Goal: Register for event/course: Sign up to attend an event or enroll in a course

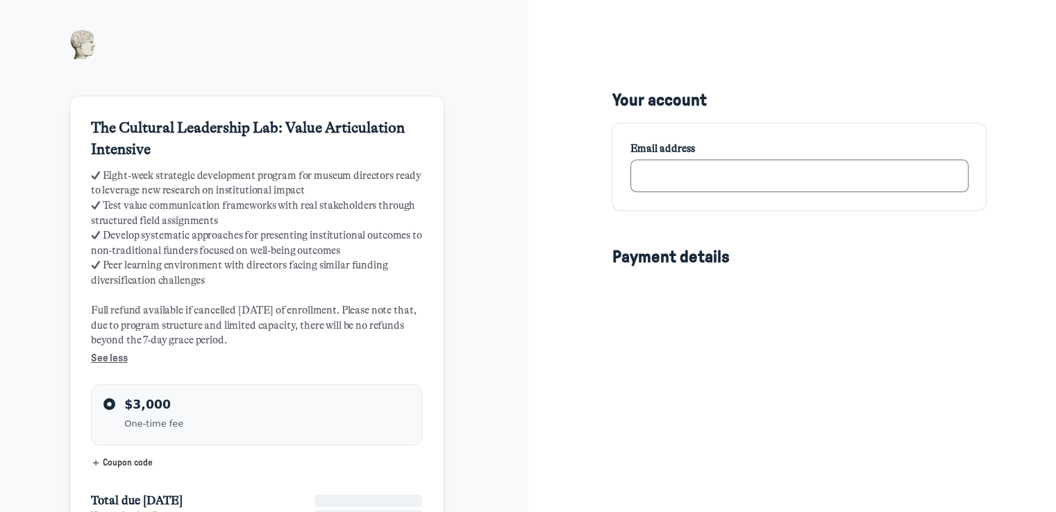
click at [680, 183] on input "text" at bounding box center [798, 176] width 337 height 33
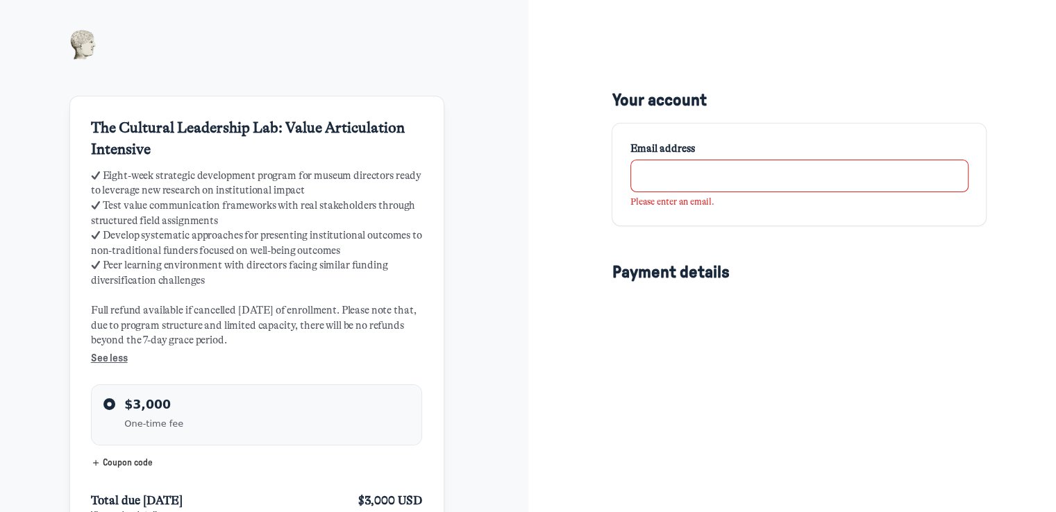
click at [723, 187] on input "text" at bounding box center [798, 176] width 337 height 33
click at [718, 177] on input "text" at bounding box center [798, 176] width 337 height 33
type input "[PERSON_NAME][EMAIL_ADDRESS][PERSON_NAME][DOMAIN_NAME]"
type input "Denver Museum of Nature & Science"
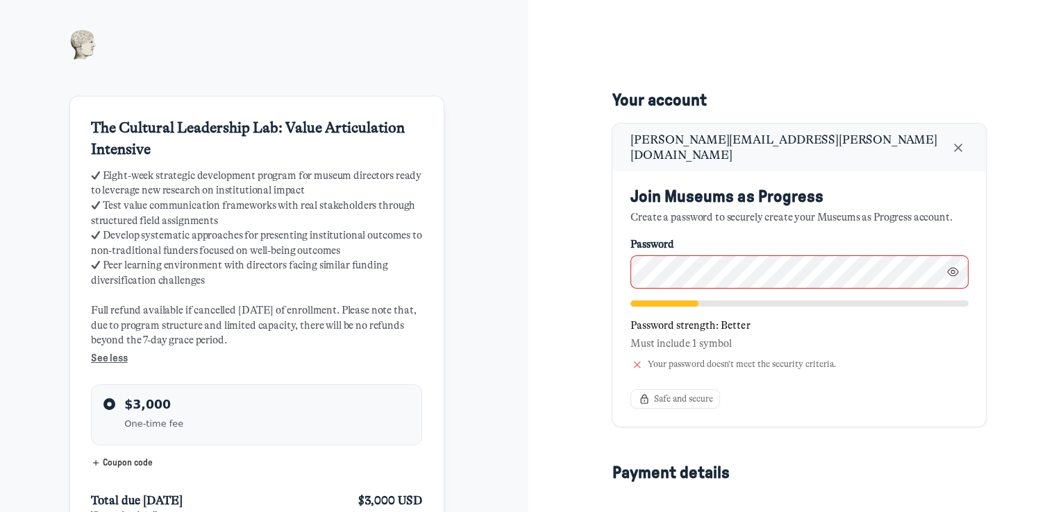
click at [669, 301] on div "Password strength: Better Must include 1 symbol Your password doesn’t meet the …" at bounding box center [798, 338] width 337 height 74
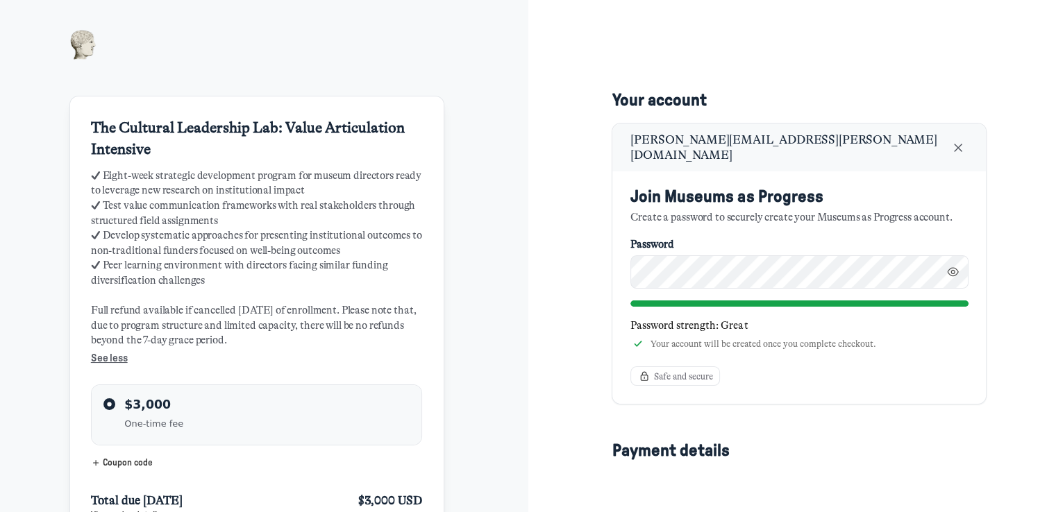
click at [644, 301] on div at bounding box center [798, 304] width 337 height 6
click at [639, 320] on p "Password strength: Great" at bounding box center [798, 326] width 337 height 15
click at [683, 371] on span "Safe and secure" at bounding box center [683, 377] width 59 height 12
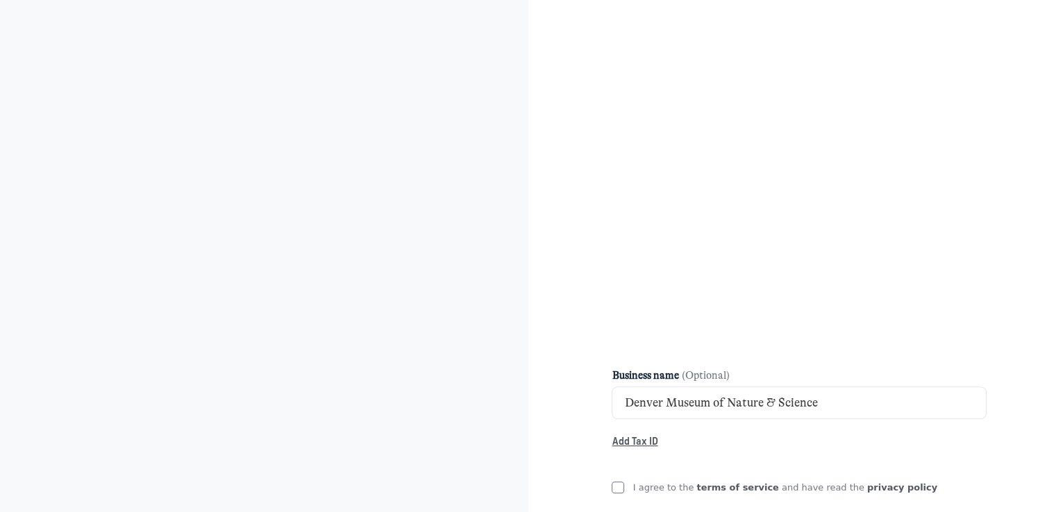
scroll to position [1025, 0]
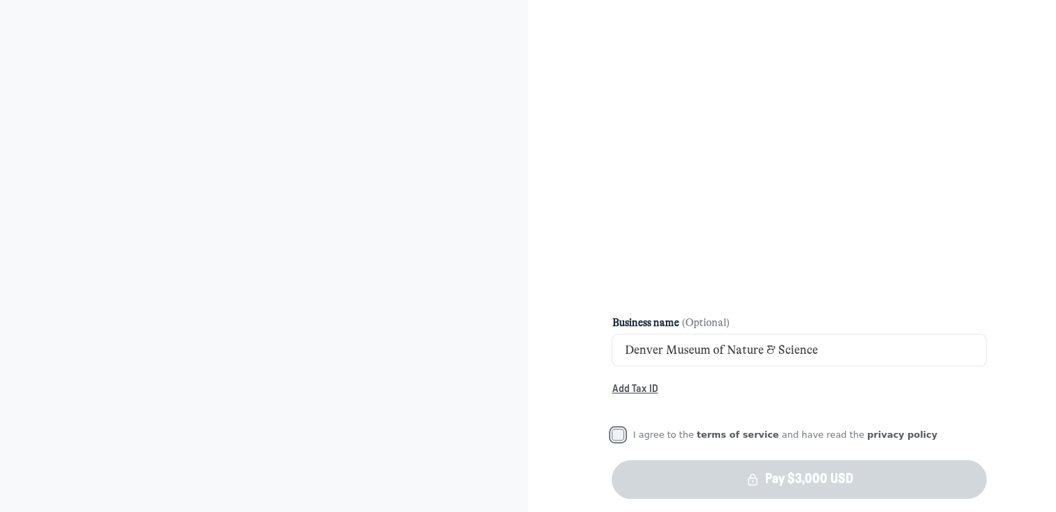
click at [614, 429] on input "I agree to the terms of service and have read the privacy policy" at bounding box center [618, 435] width 12 height 12
checkbox input "true"
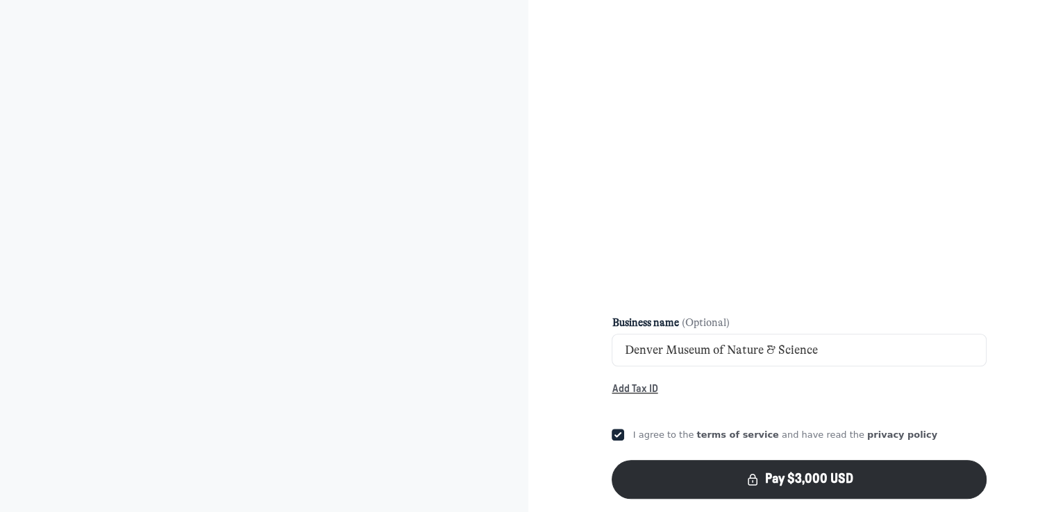
click at [639, 384] on span "Add Tax ID" at bounding box center [635, 389] width 46 height 10
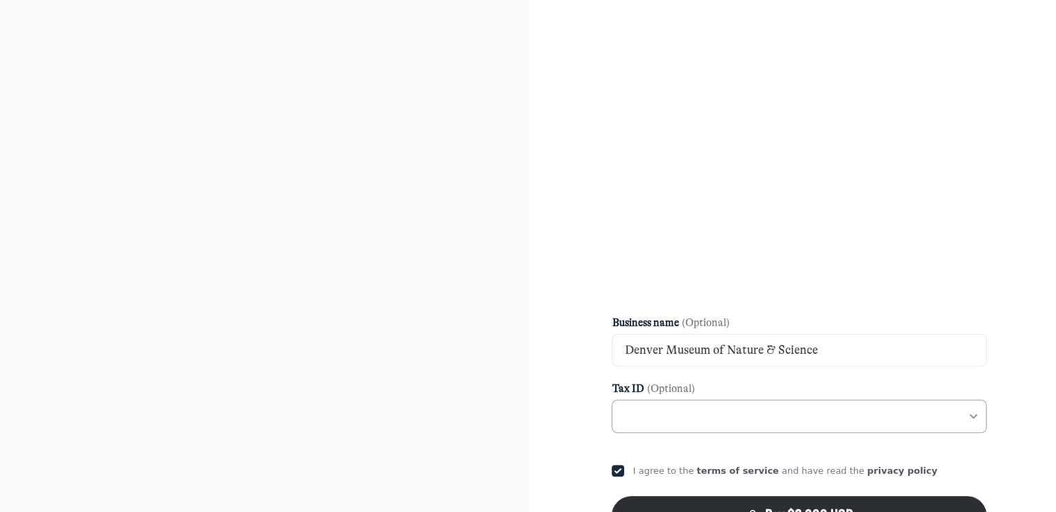
click at [728, 413] on input at bounding box center [794, 417] width 343 height 18
type input "98-04328"
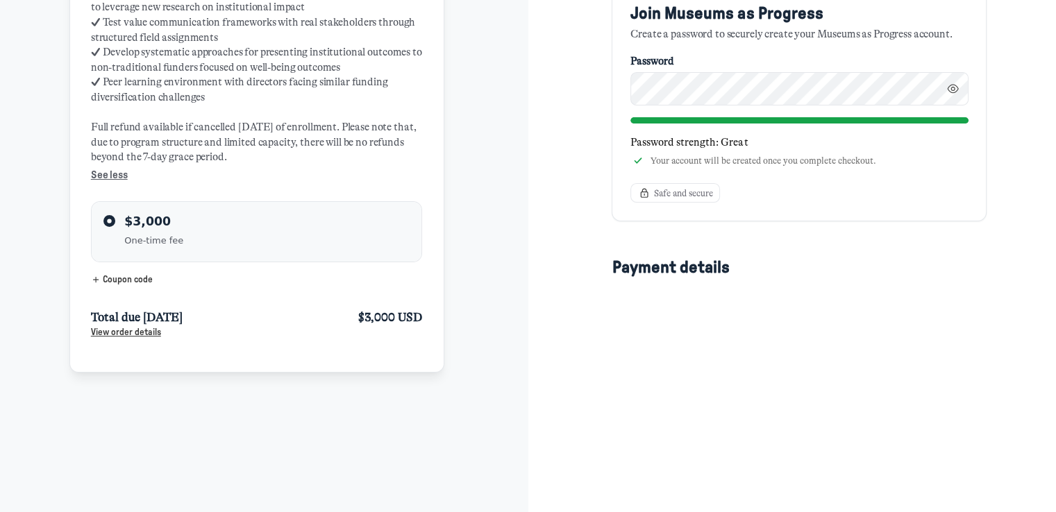
scroll to position [208, 0]
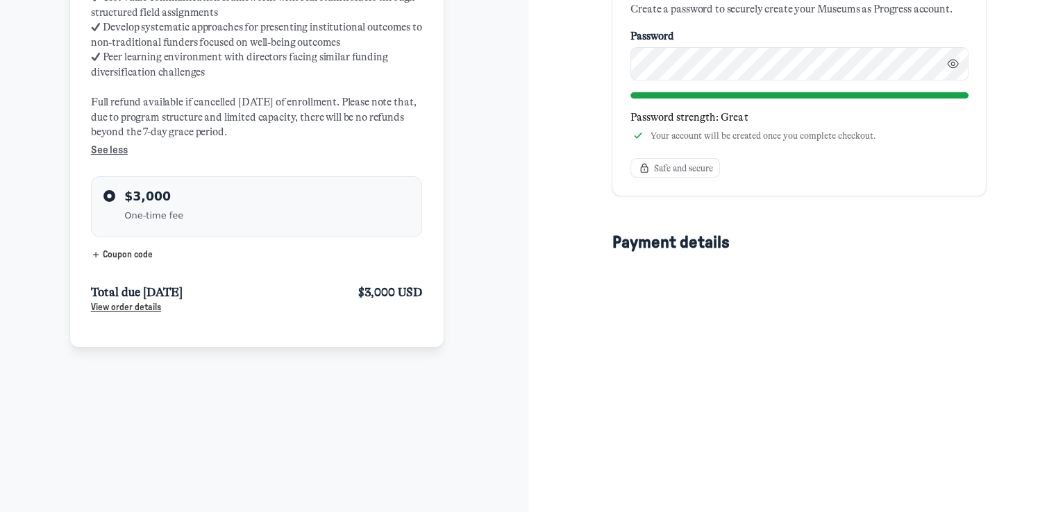
click at [153, 309] on span "View order details" at bounding box center [126, 307] width 70 height 9
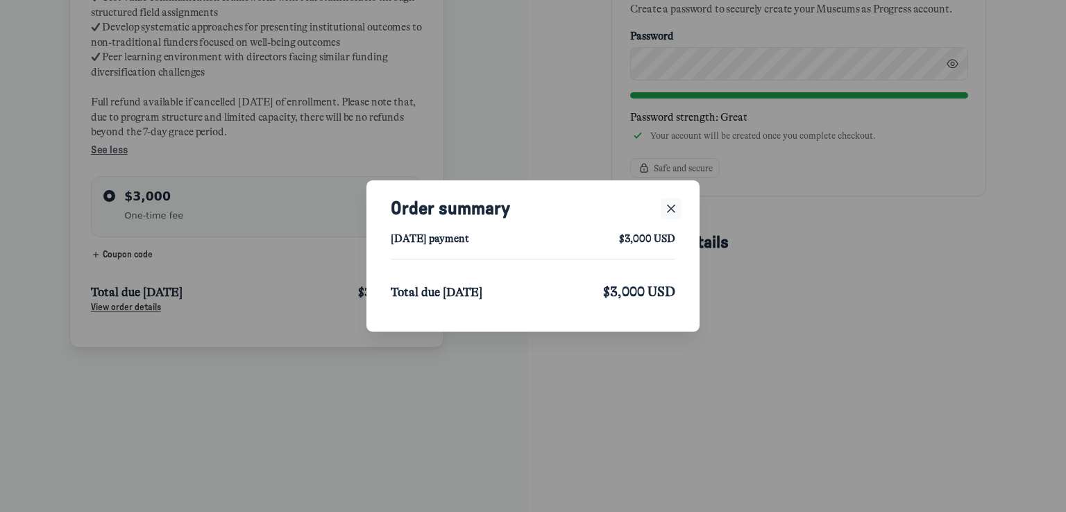
click at [668, 215] on icon "Close" at bounding box center [671, 208] width 14 height 15
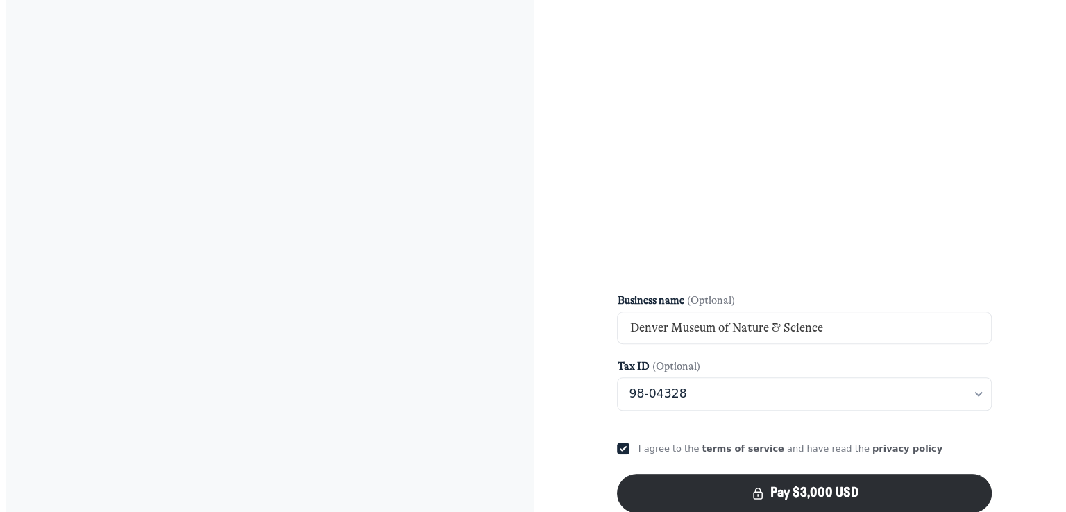
scroll to position [1061, 0]
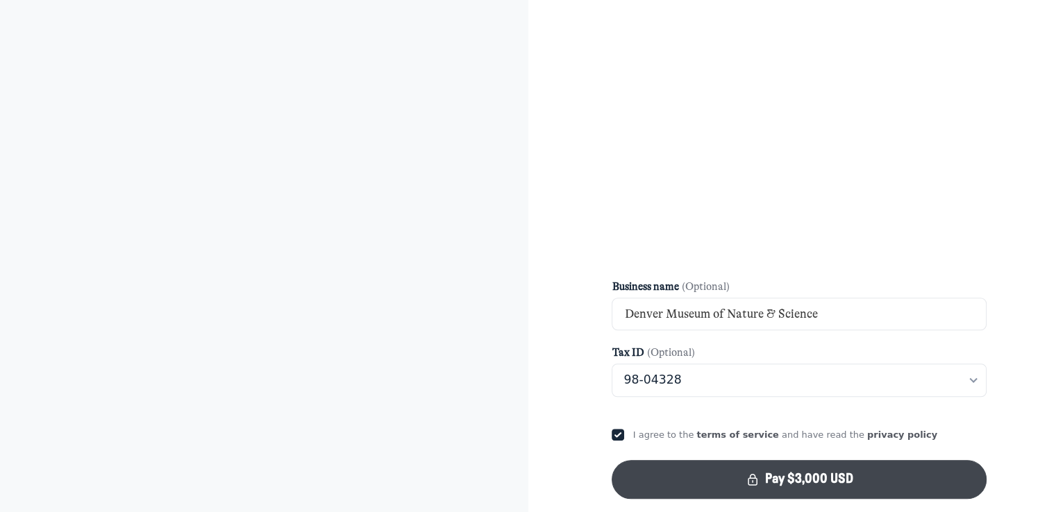
click at [814, 469] on button "Pay $3,000 USD" at bounding box center [799, 479] width 375 height 39
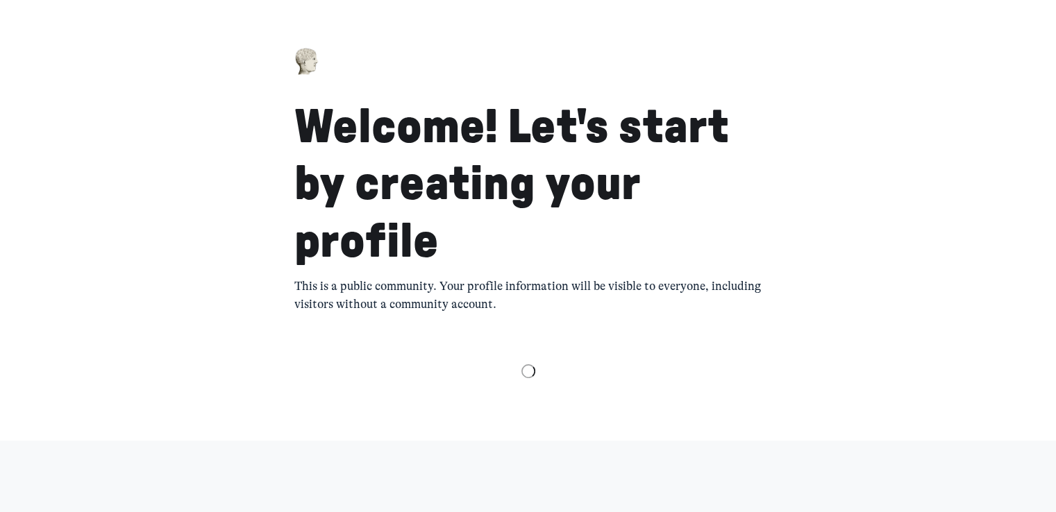
select select "Mountain Time (US & Canada)"
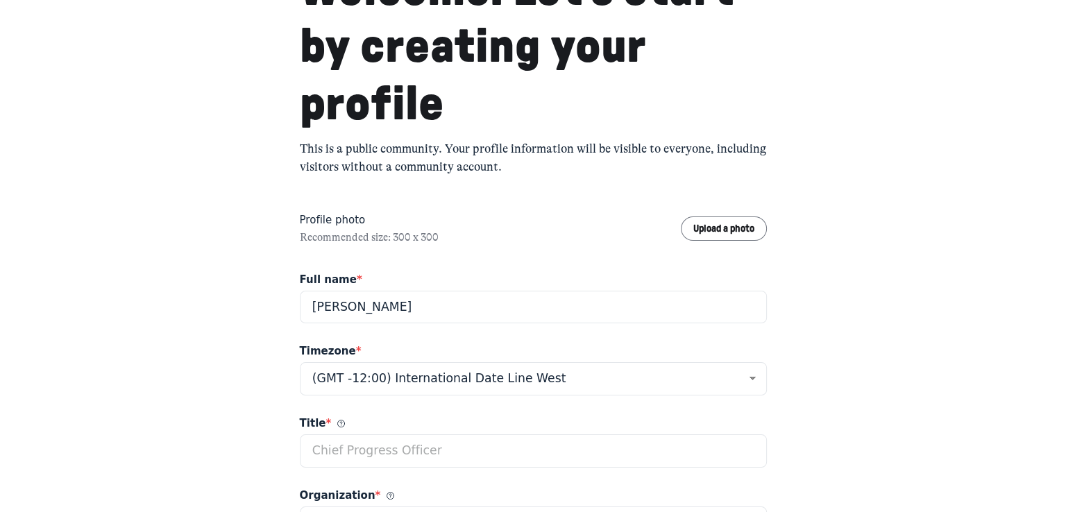
scroll to position [139, 0]
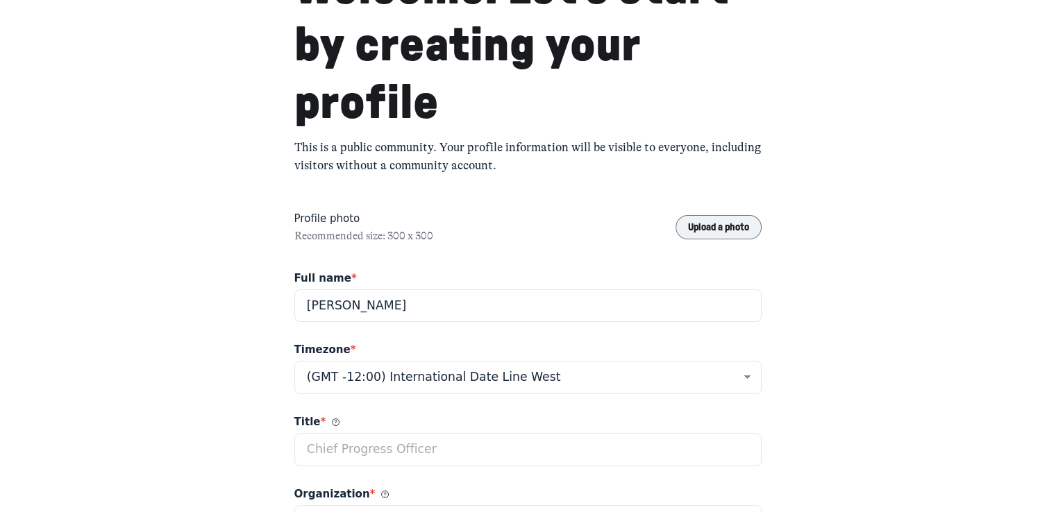
click at [713, 229] on button "Upload a photo" at bounding box center [718, 227] width 87 height 24
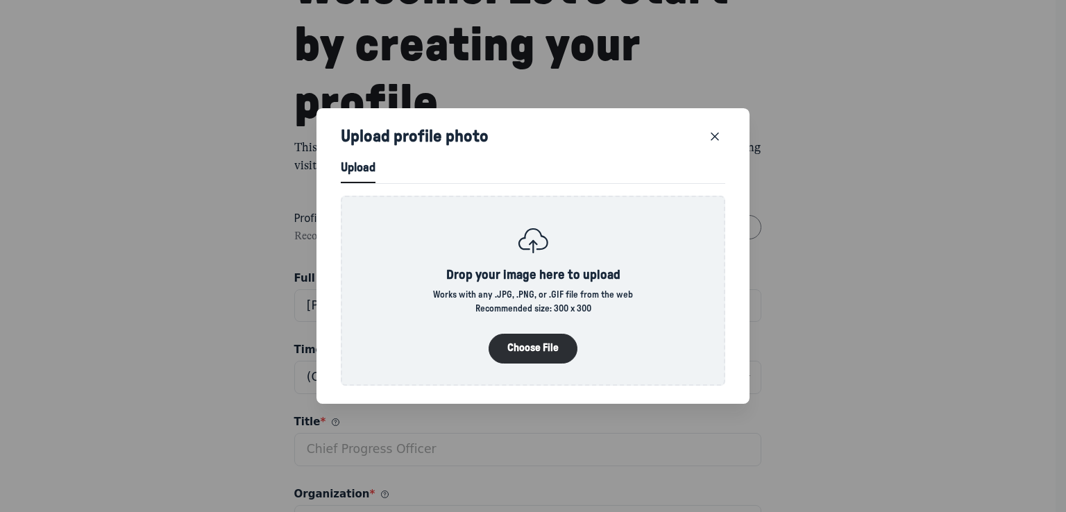
scroll to position [1886, 3518]
click at [514, 334] on button "Choose File" at bounding box center [533, 349] width 89 height 30
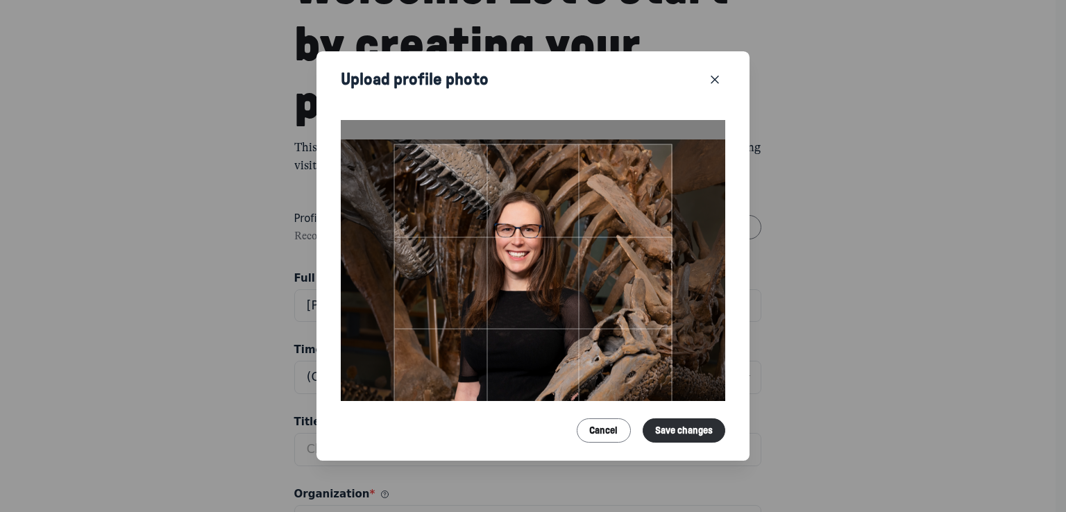
drag, startPoint x: 636, startPoint y: 215, endPoint x: 636, endPoint y: 187, distance: 27.8
click at [636, 187] on div at bounding box center [533, 283] width 278 height 278
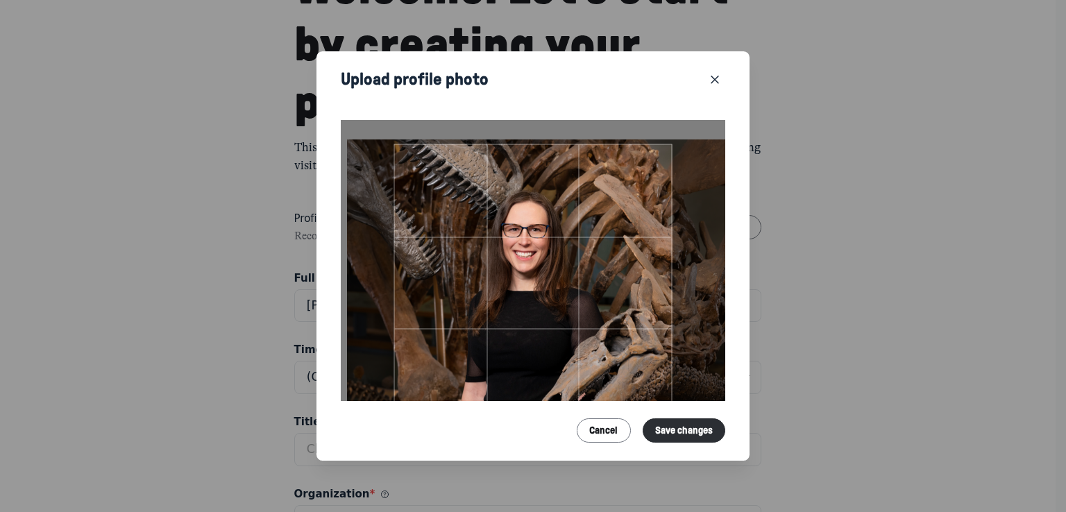
drag, startPoint x: 629, startPoint y: 215, endPoint x: 635, endPoint y: 190, distance: 25.8
click at [635, 190] on div at bounding box center [533, 283] width 278 height 278
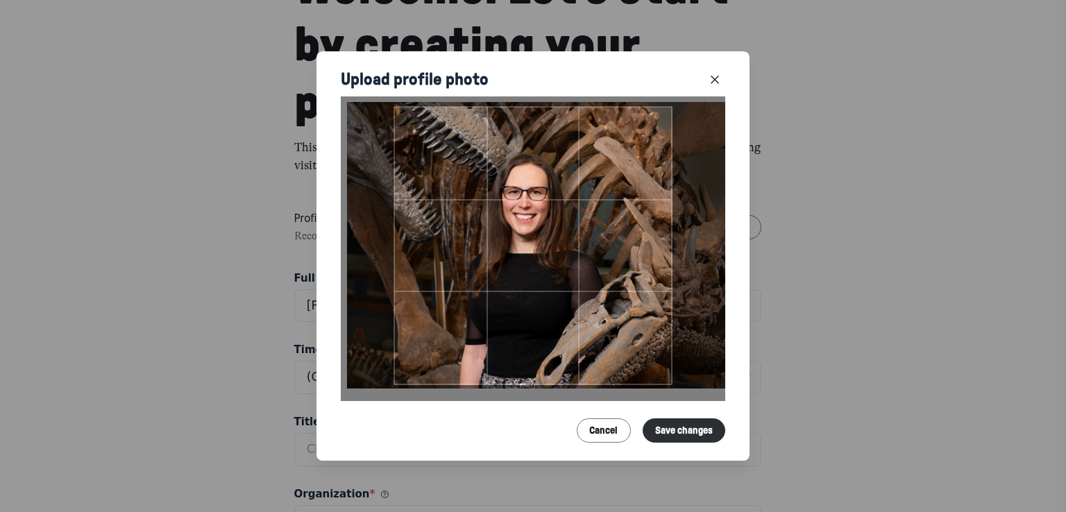
scroll to position [40, 0]
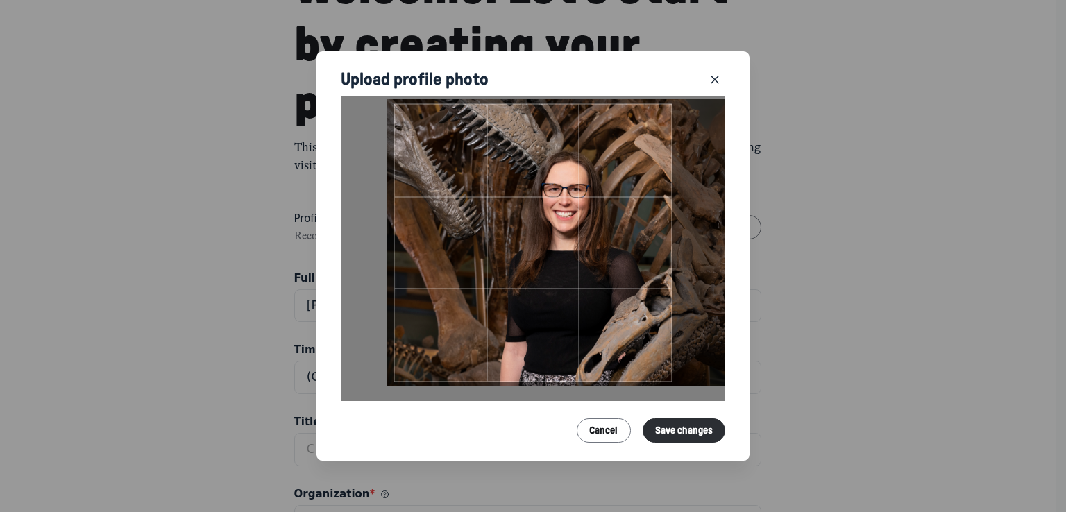
drag, startPoint x: 612, startPoint y: 251, endPoint x: 653, endPoint y: 273, distance: 46.0
click at [653, 273] on div at bounding box center [533, 242] width 278 height 278
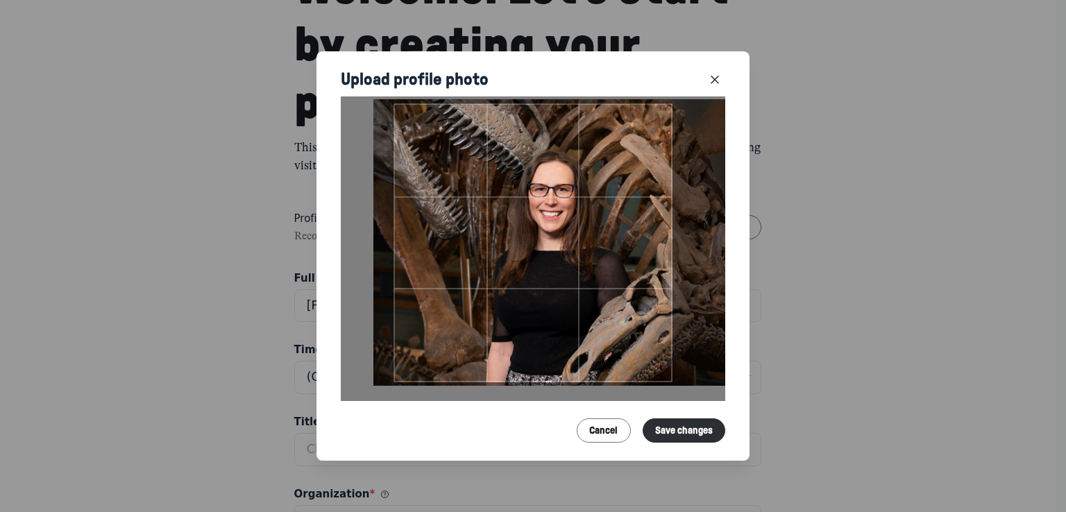
drag, startPoint x: 643, startPoint y: 260, endPoint x: 629, endPoint y: 289, distance: 32.9
click at [629, 289] on div at bounding box center [533, 242] width 278 height 278
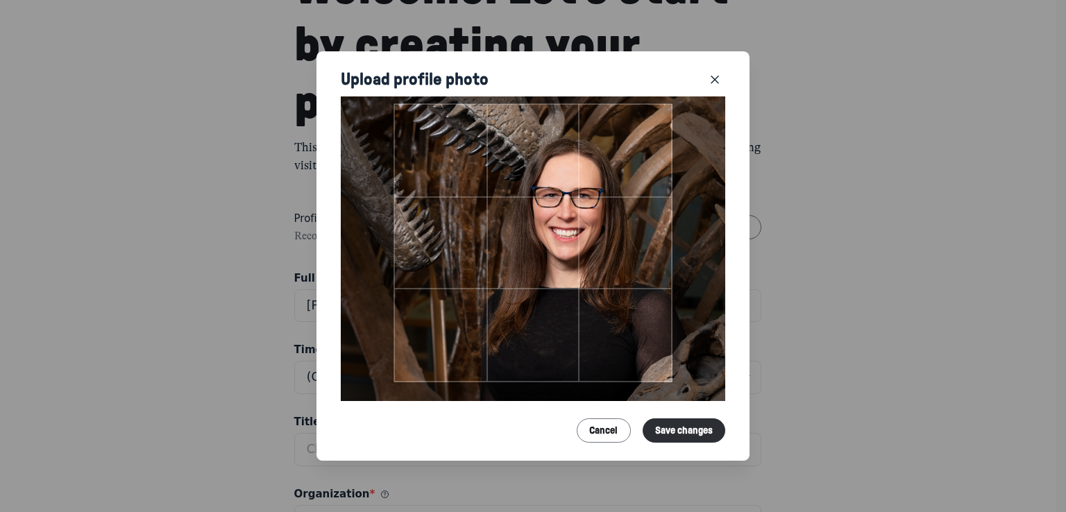
drag, startPoint x: 622, startPoint y: 273, endPoint x: 678, endPoint y: 312, distance: 67.8
click at [678, 312] on div at bounding box center [533, 243] width 385 height 326
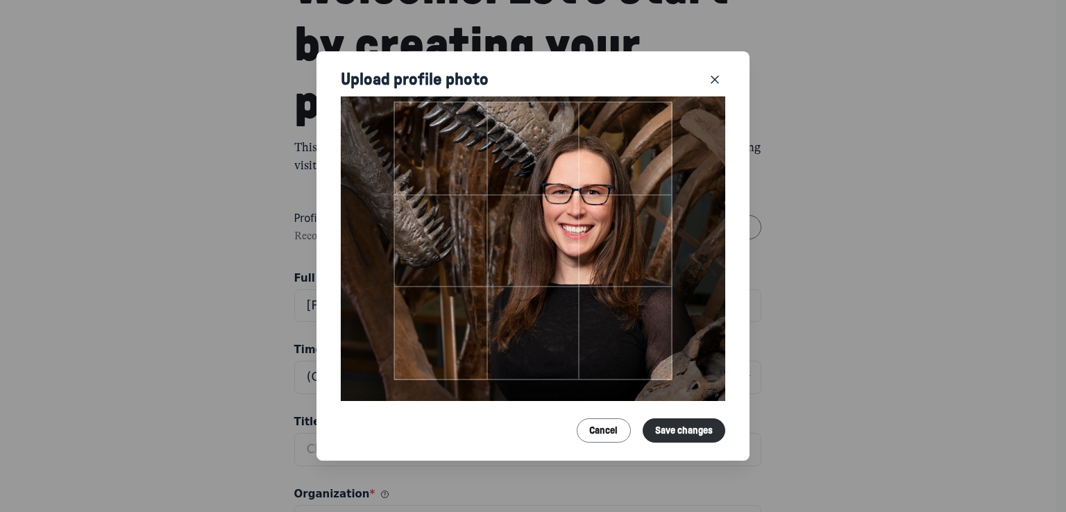
drag, startPoint x: 551, startPoint y: 268, endPoint x: 559, endPoint y: 257, distance: 13.5
click at [559, 257] on div at bounding box center [533, 240] width 278 height 278
click at [648, 424] on button "Save changes" at bounding box center [684, 431] width 83 height 24
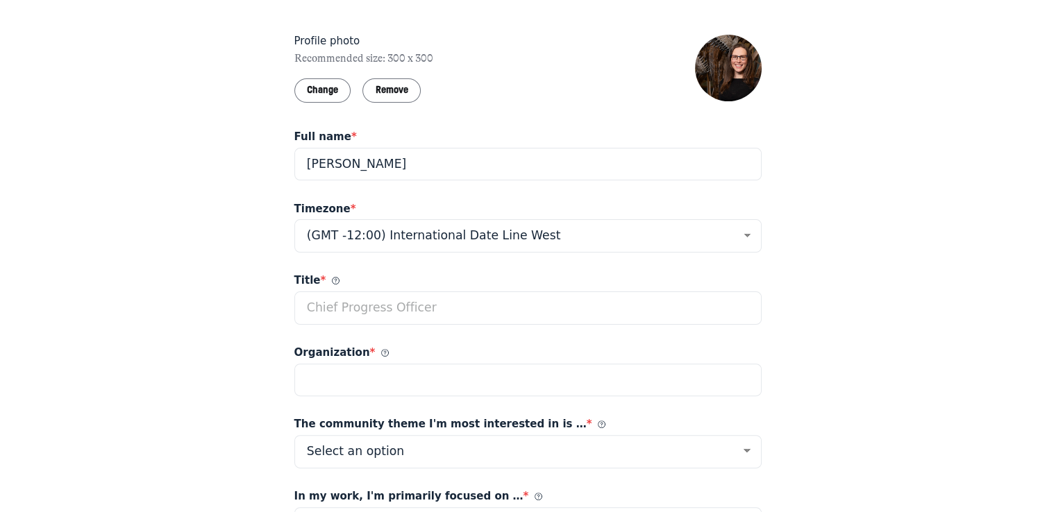
scroll to position [347, 0]
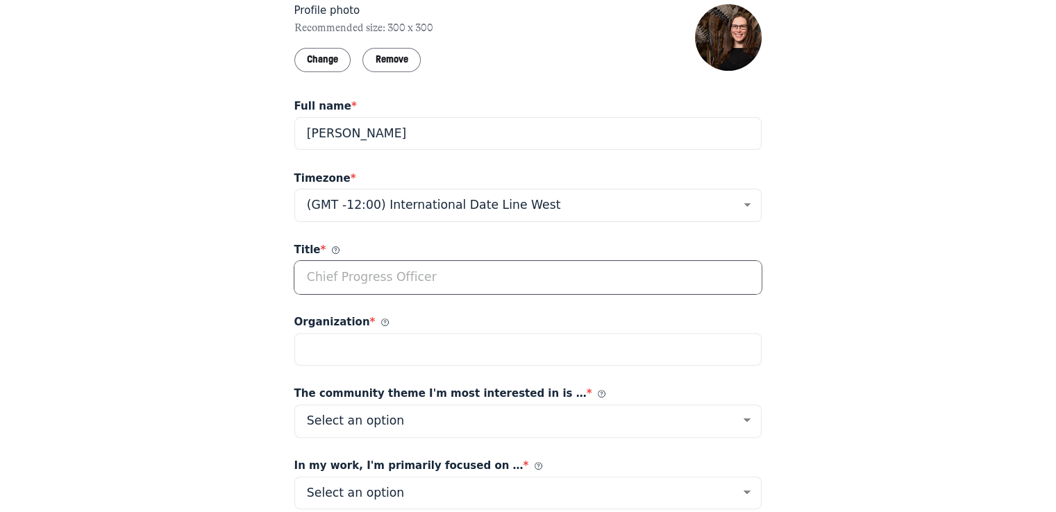
click at [442, 276] on input "Title *" at bounding box center [528, 277] width 468 height 33
type input "Vice President, Strategic Initiatives"
click at [467, 352] on input "Organization *" at bounding box center [528, 349] width 468 height 33
type input "Denver Museum of Nature & Science"
click at [478, 422] on select "Select an option Listening Imagination Gathering Mapping Leadership Motivations…" at bounding box center [528, 421] width 468 height 33
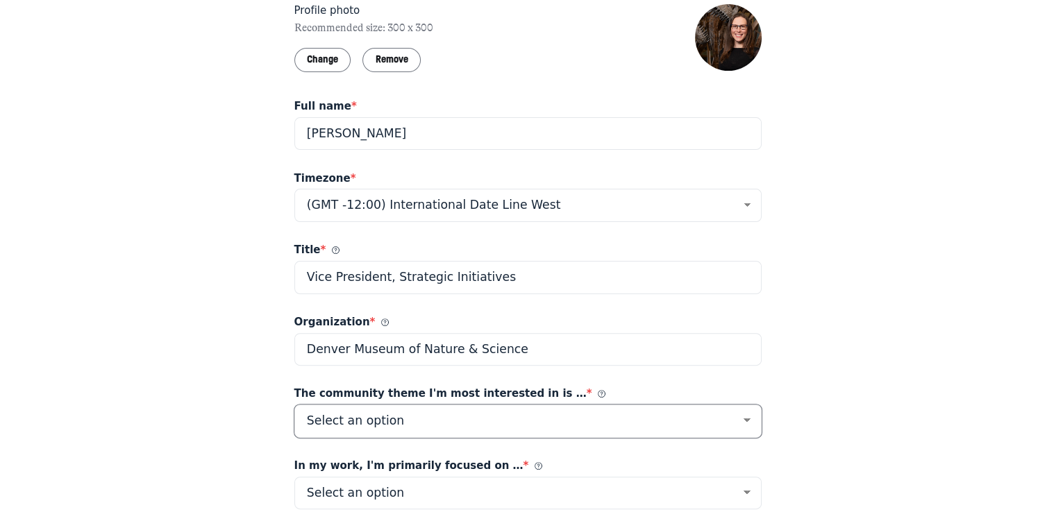
select select "63904"
click at [294, 405] on select "Select an option Listening Imagination Gathering Mapping Leadership Motivations…" at bounding box center [528, 421] width 468 height 33
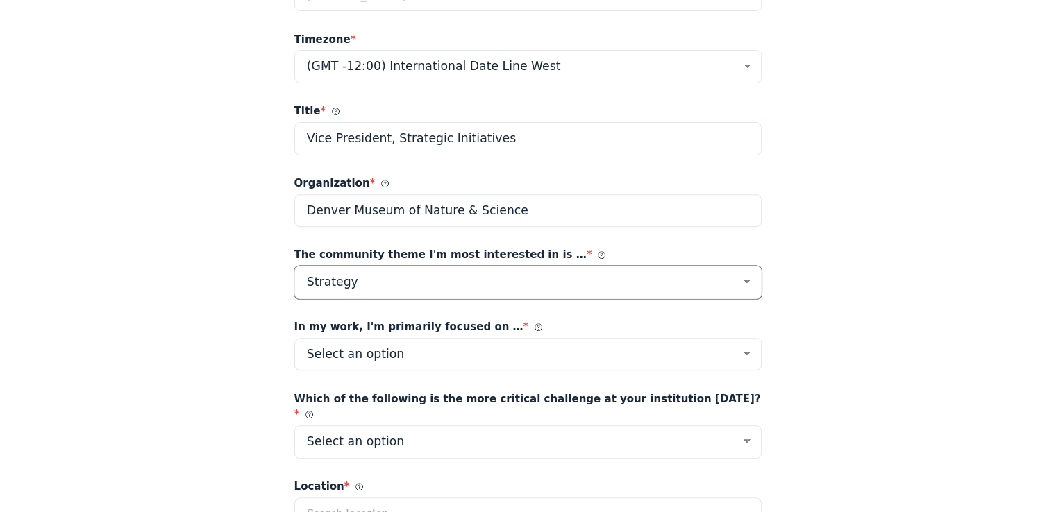
click at [505, 283] on select "Select an option Listening Imagination Gathering Mapping Leadership Motivations…" at bounding box center [528, 282] width 468 height 33
click at [294, 266] on select "Select an option Listening Imagination Gathering Mapping Leadership Motivations…" at bounding box center [528, 282] width 468 height 33
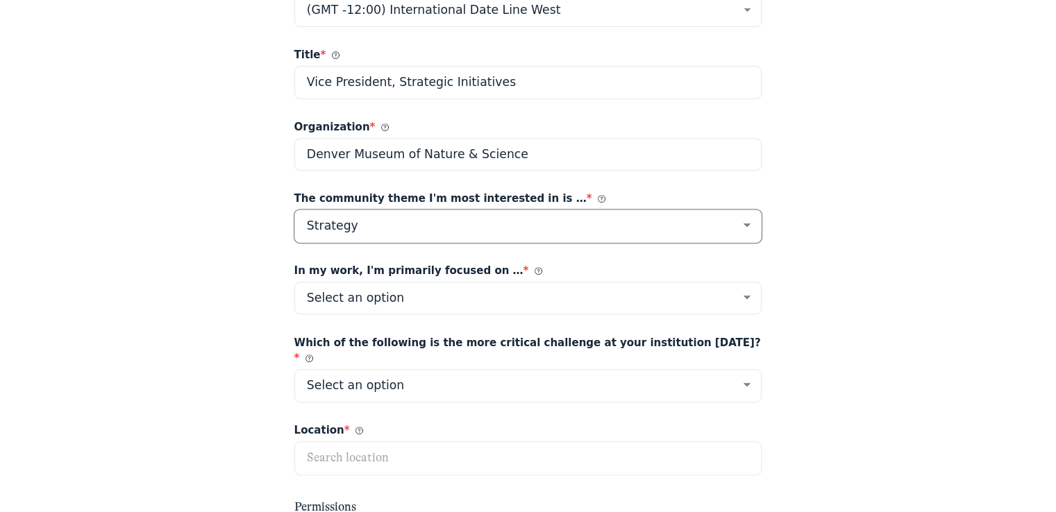
scroll to position [625, 0]
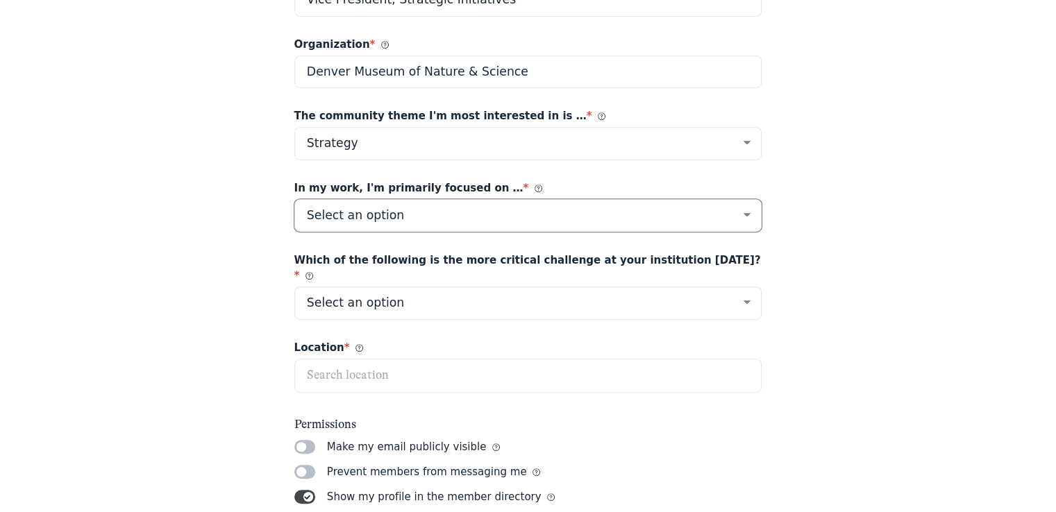
click at [430, 211] on select "Select an option Progress-Space Research & Community Goals Facilitation Educati…" at bounding box center [528, 215] width 468 height 33
select select "8333"
click at [294, 199] on select "Select an option Progress-Space Research & Community Goals Facilitation Educati…" at bounding box center [528, 215] width 468 height 33
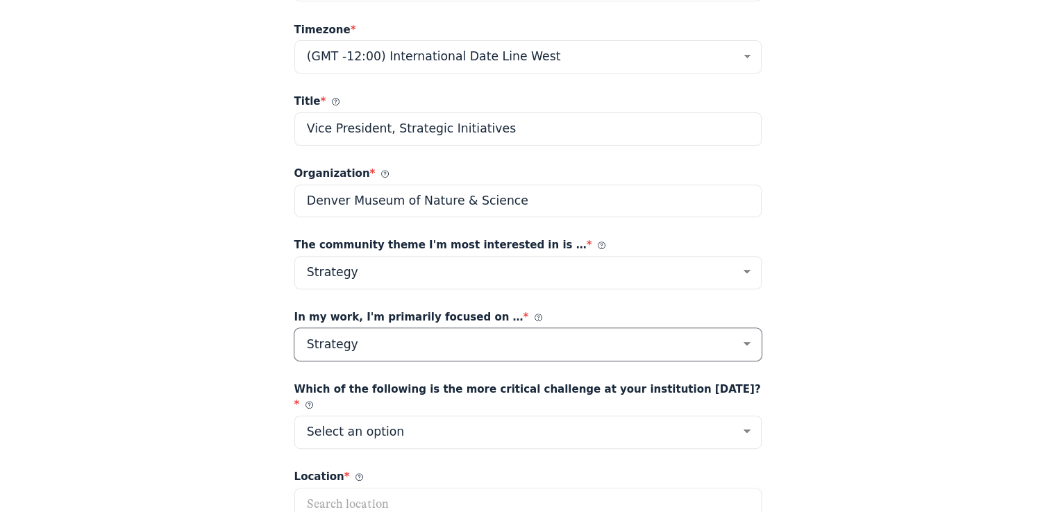
scroll to position [555, 0]
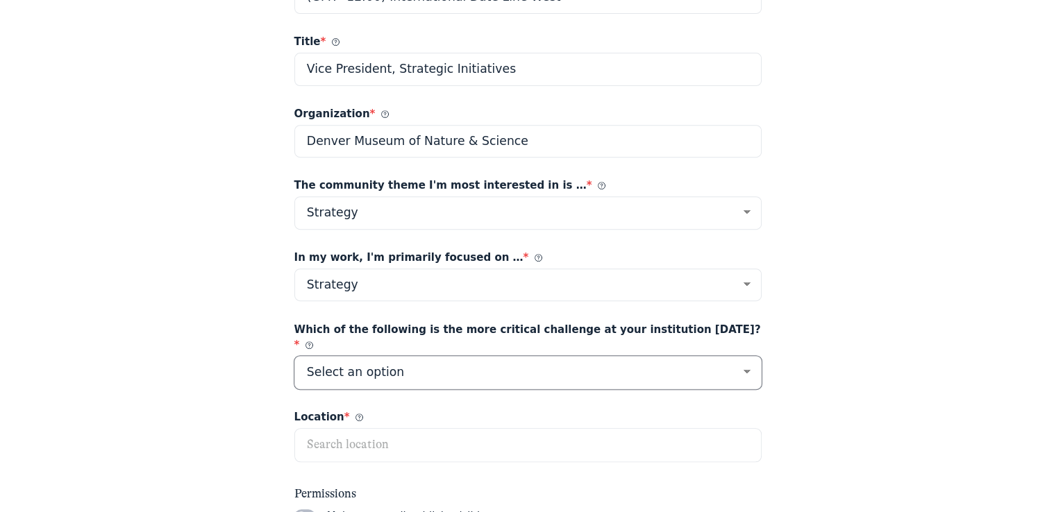
click at [690, 356] on select "Select an option Audience Engagement and Diversification Strategic Planning, Or…" at bounding box center [528, 372] width 468 height 33
select select "54314"
click at [294, 356] on select "Select an option Audience Engagement and Diversification Strategic Planning, Or…" at bounding box center [528, 372] width 468 height 33
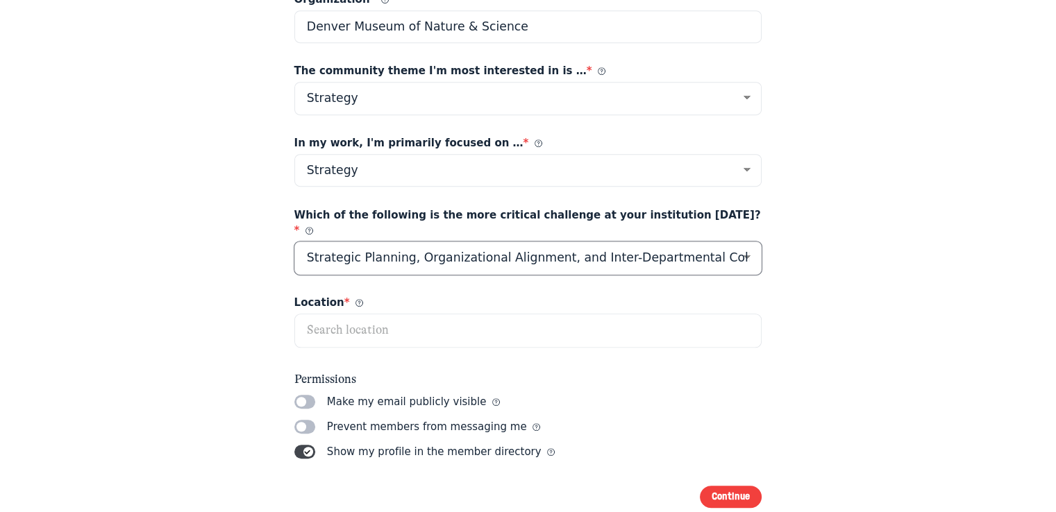
scroll to position [694, 0]
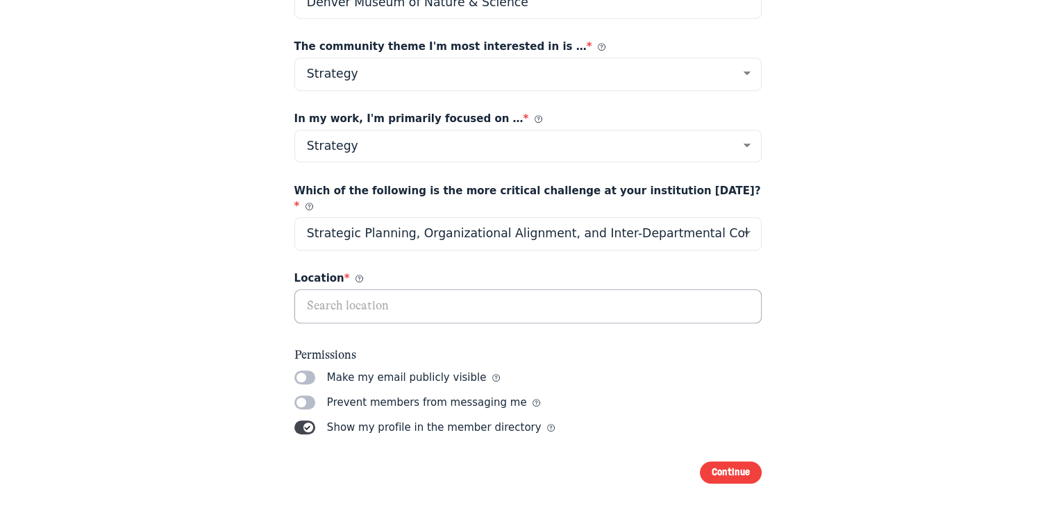
click at [508, 290] on input "text" at bounding box center [528, 306] width 467 height 33
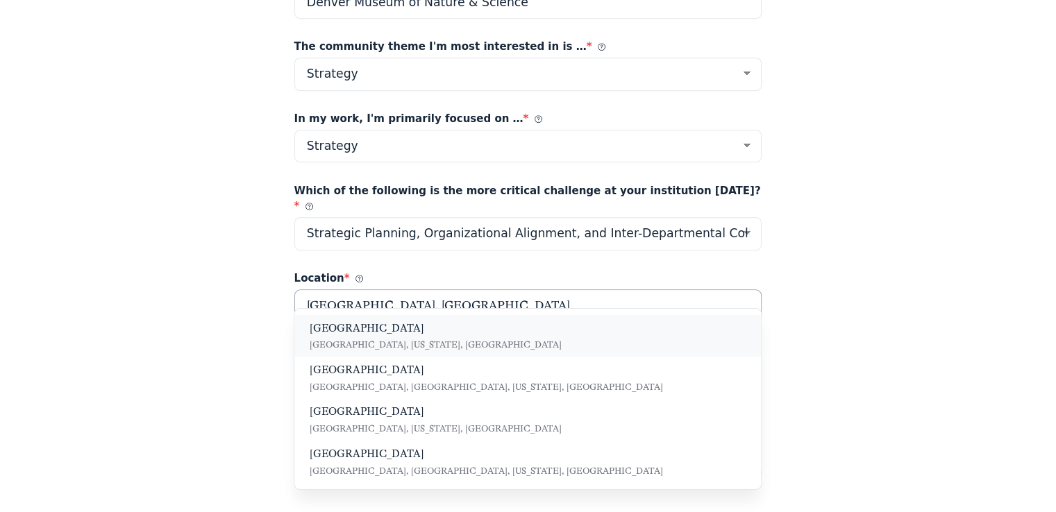
type input "Denver, Colo"
click at [550, 342] on span "Denver, Colorado, United States" at bounding box center [528, 345] width 437 height 12
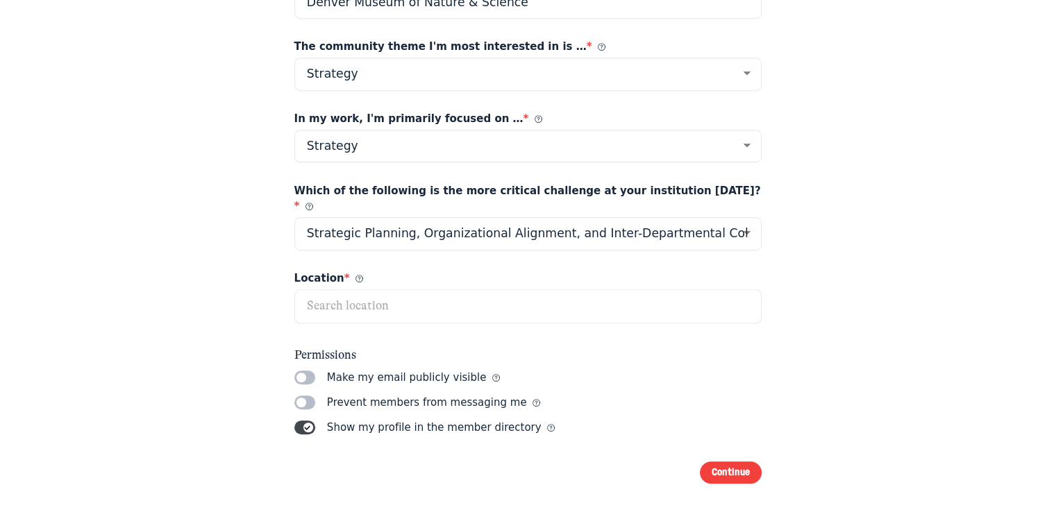
type input "Denver, Colorado, United States"
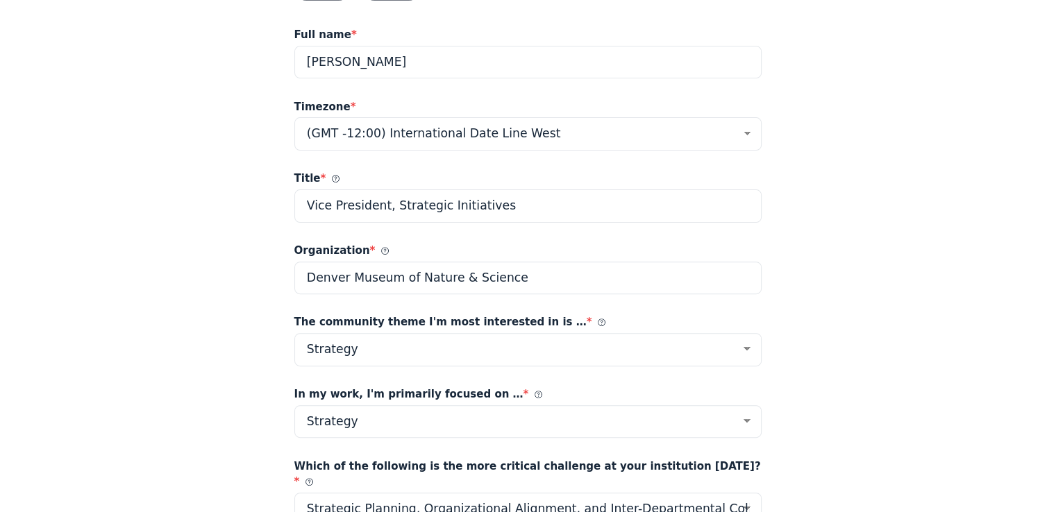
scroll to position [417, 0]
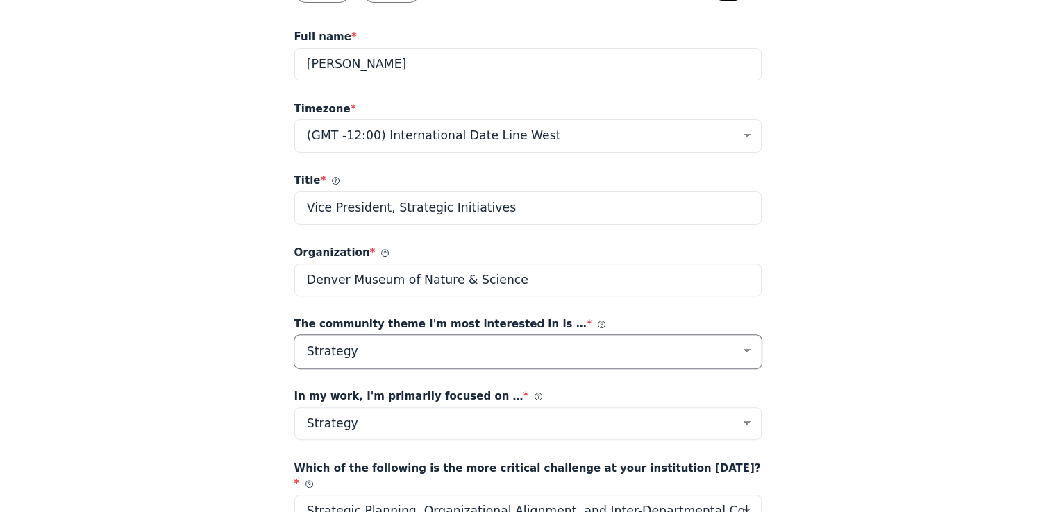
click at [612, 356] on select "Select an option Listening Imagination Gathering Mapping Leadership Motivations…" at bounding box center [528, 351] width 468 height 33
select select "24879"
click at [294, 335] on select "Select an option Listening Imagination Gathering Mapping Leadership Motivations…" at bounding box center [528, 351] width 468 height 33
click at [483, 352] on select "Select an option Listening Imagination Gathering Mapping Leadership Motivations…" at bounding box center [528, 351] width 468 height 33
click at [294, 335] on select "Select an option Listening Imagination Gathering Mapping Leadership Motivations…" at bounding box center [528, 351] width 468 height 33
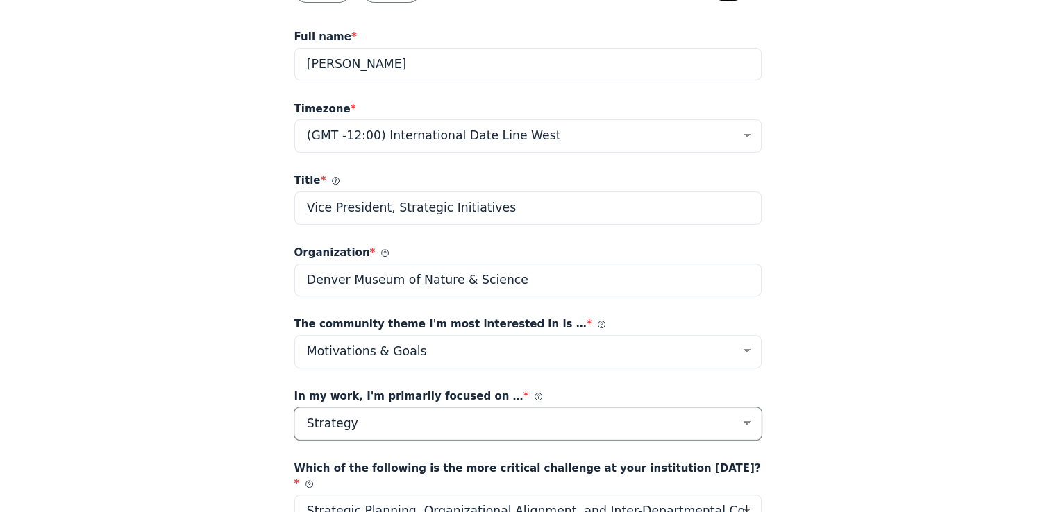
click at [530, 424] on select "Select an option Progress-Space Research & Community Goals Facilitation Educati…" at bounding box center [528, 424] width 468 height 33
click at [294, 408] on select "Select an option Progress-Space Research & Community Goals Facilitation Educati…" at bounding box center [528, 424] width 468 height 33
click at [598, 324] on icon at bounding box center [602, 325] width 8 height 8
click at [598, 324] on use at bounding box center [601, 324] width 7 height 7
click at [525, 324] on span "The community theme I'm most interested in is … *" at bounding box center [450, 325] width 312 height 16
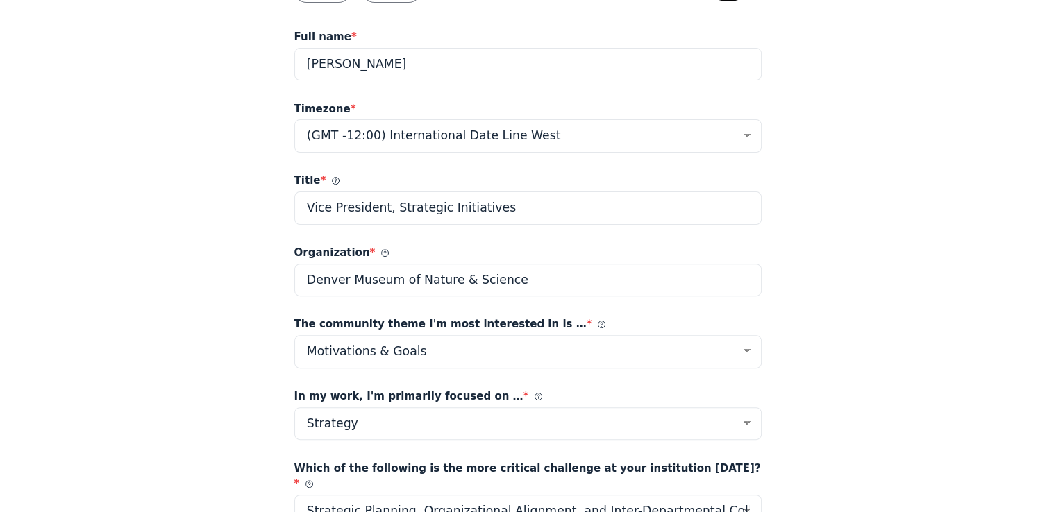
click at [537, 323] on span "The community theme I'm most interested in is … *" at bounding box center [450, 325] width 312 height 16
click at [525, 319] on span "The community theme I'm most interested in is … *" at bounding box center [450, 325] width 312 height 16
click at [501, 354] on select "Select an option Listening Imagination Gathering Mapping Leadership Motivations…" at bounding box center [528, 351] width 468 height 33
click at [294, 335] on select "Select an option Listening Imagination Gathering Mapping Leadership Motivations…" at bounding box center [528, 351] width 468 height 33
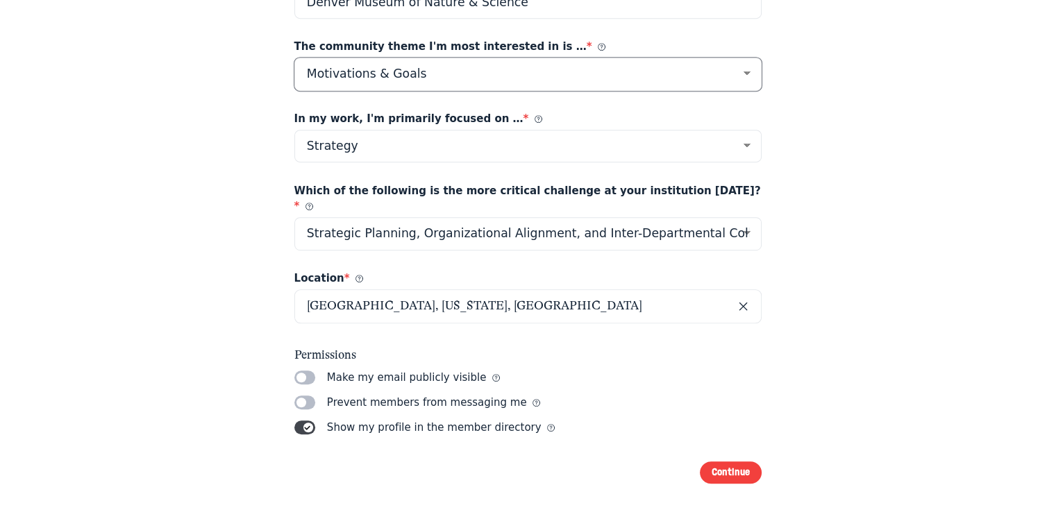
scroll to position [696, 0]
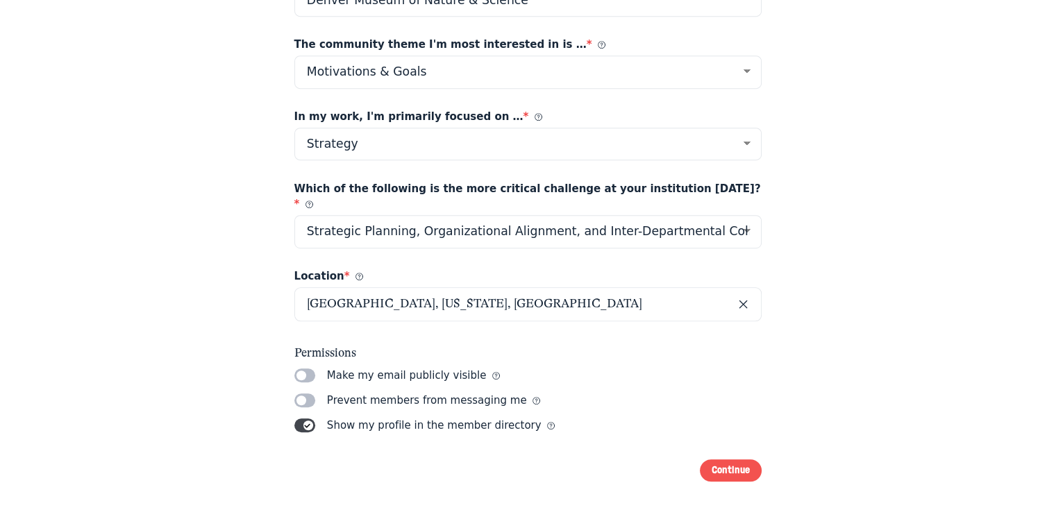
click at [723, 460] on button "Continue" at bounding box center [731, 471] width 62 height 23
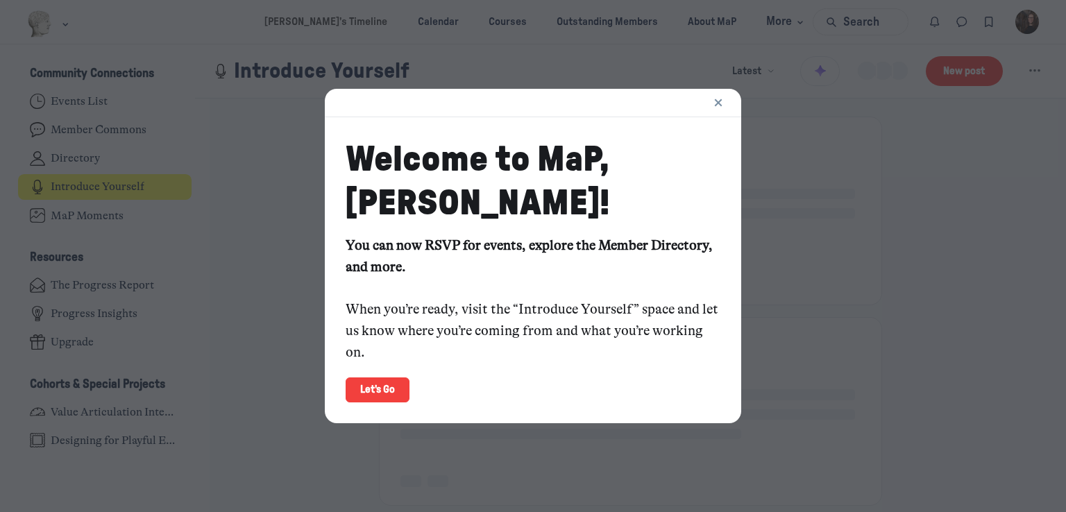
scroll to position [3861, 2728]
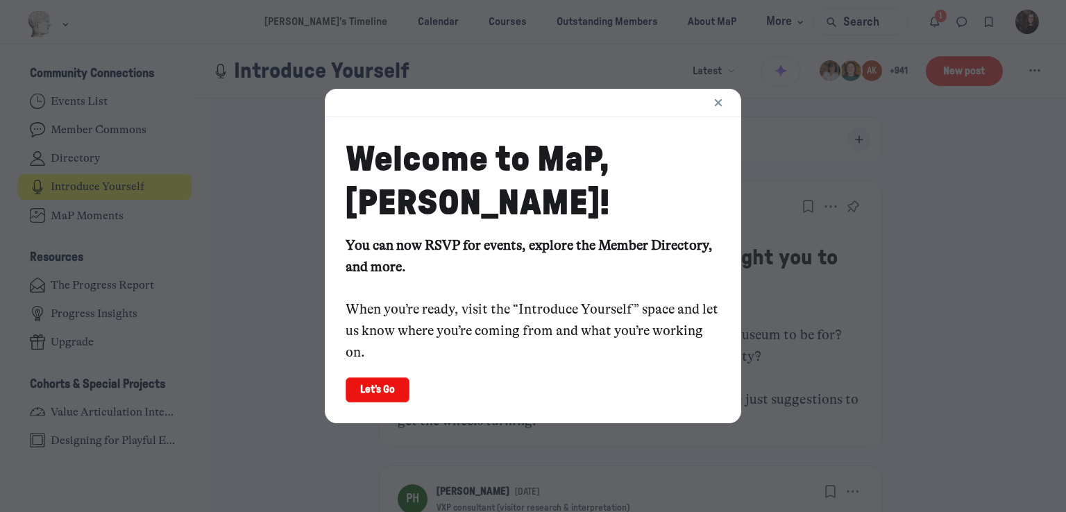
click at [378, 387] on link "Let's Go" at bounding box center [378, 390] width 64 height 25
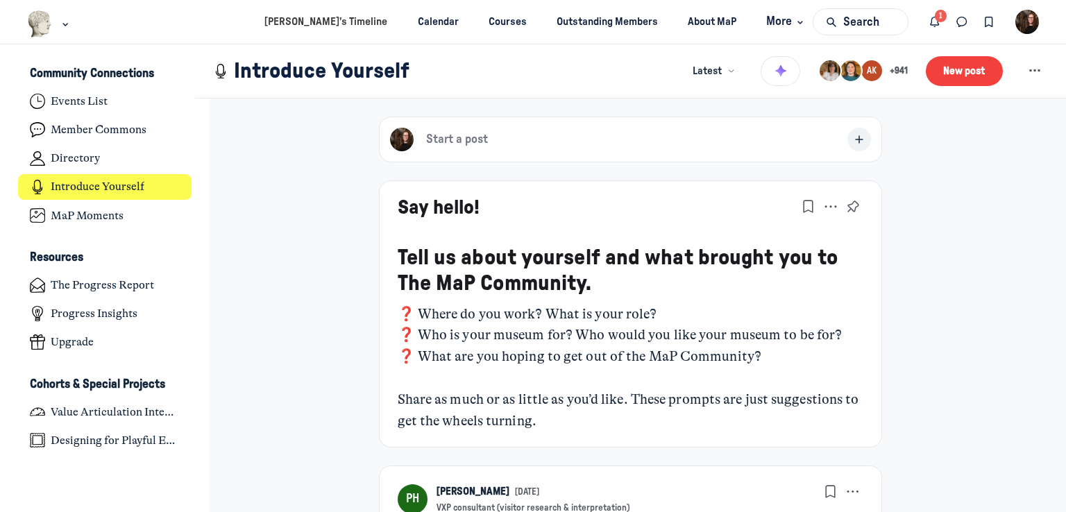
scroll to position [0, 0]
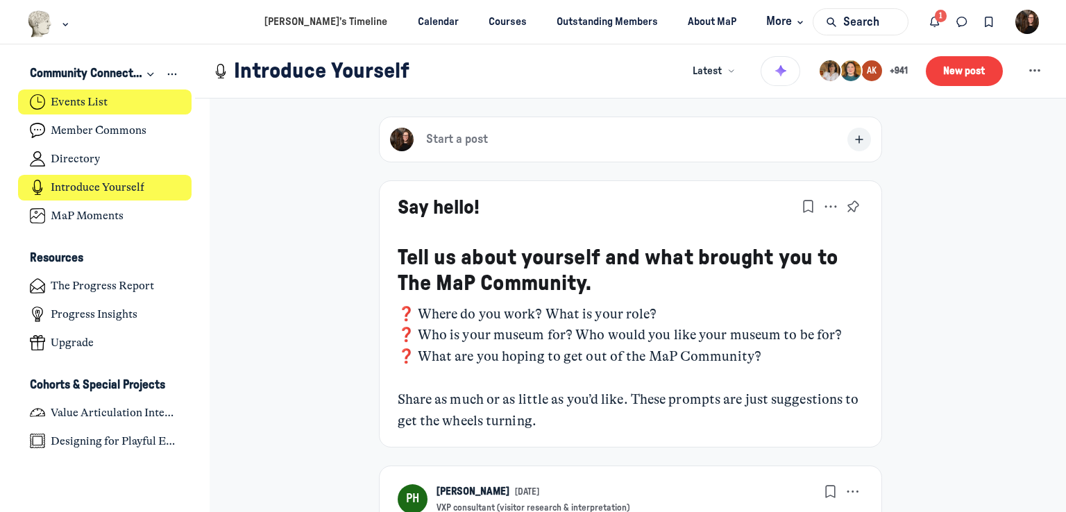
click at [94, 96] on h4 "Events List" at bounding box center [79, 102] width 57 height 14
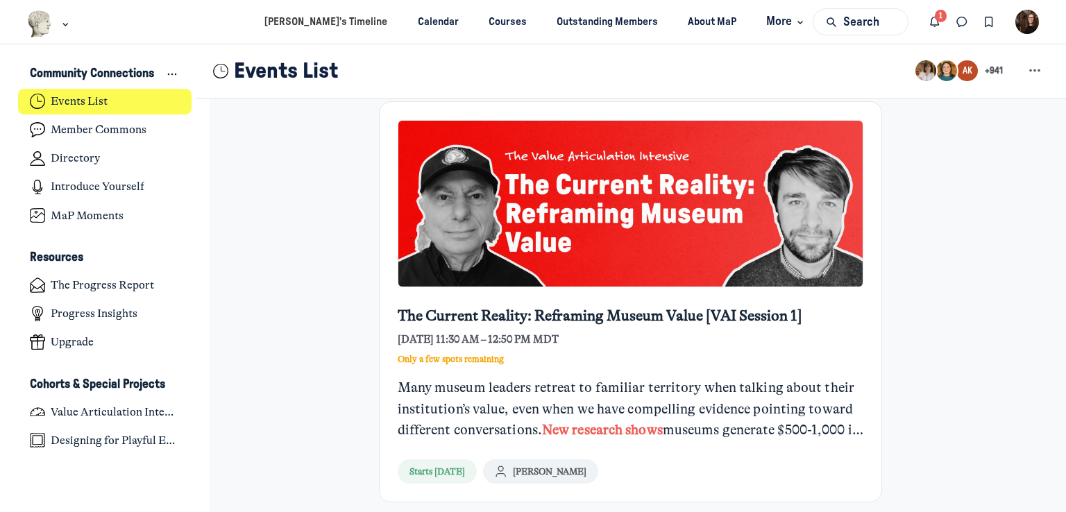
scroll to position [261, 0]
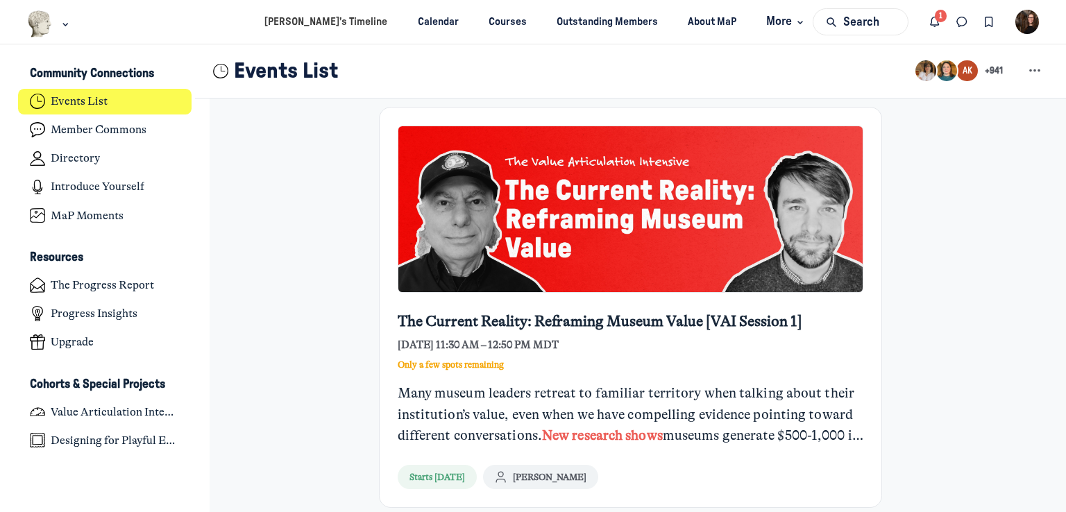
click at [664, 360] on div "Only a few spots remaining" at bounding box center [600, 362] width 405 height 18
click at [598, 340] on div "Thursday, Sep 18, 11:30 AM – 12:50 PM MDT" at bounding box center [600, 345] width 405 height 15
drag, startPoint x: 596, startPoint y: 342, endPoint x: 494, endPoint y: 343, distance: 101.4
click at [478, 335] on div "The Current Reality: Reframing Museum Value [VAI Session 1] Thursday, Sep 18, 1…" at bounding box center [600, 341] width 405 height 60
click at [561, 363] on div "Only a few spots remaining" at bounding box center [600, 362] width 405 height 18
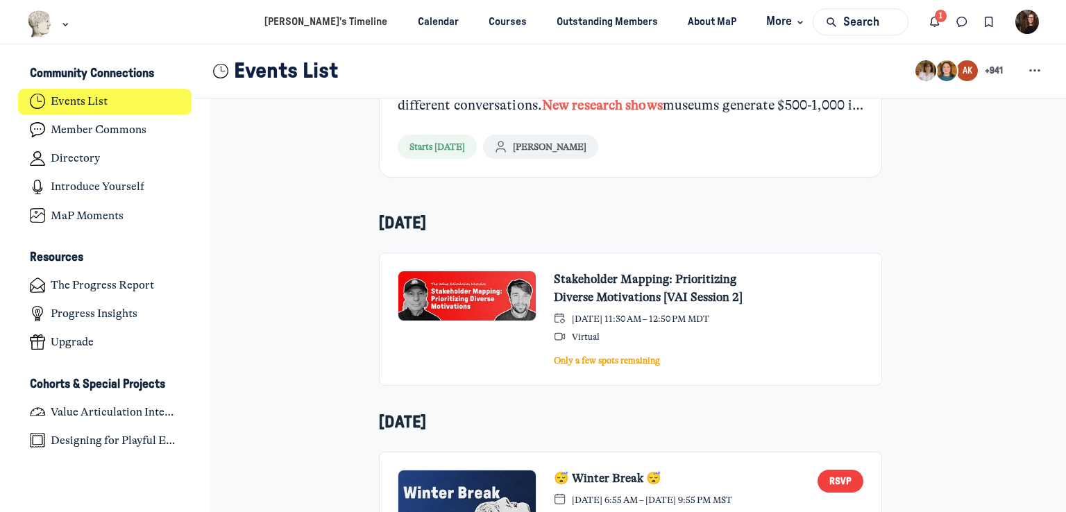
scroll to position [678, 0]
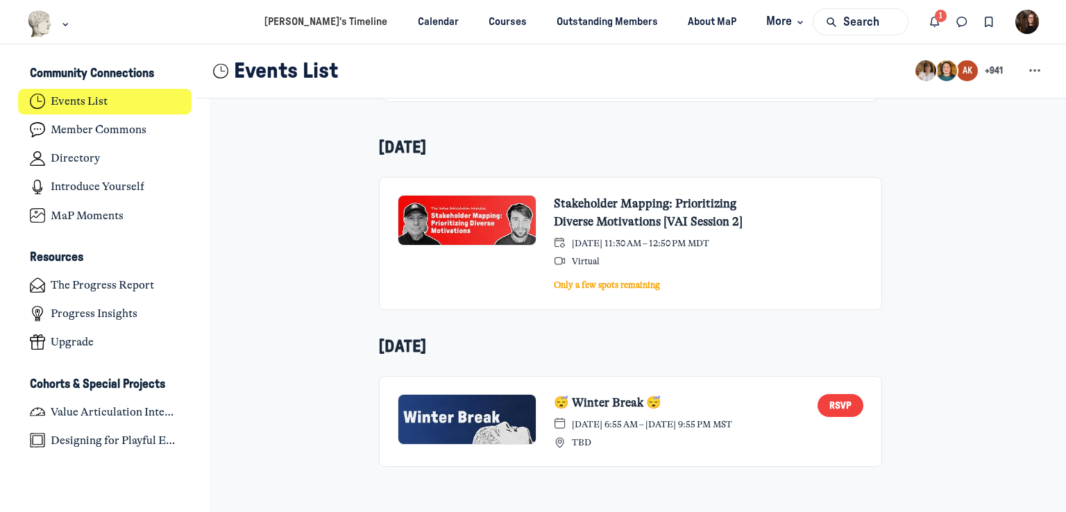
click at [514, 414] on img "Main Content" at bounding box center [467, 419] width 139 height 51
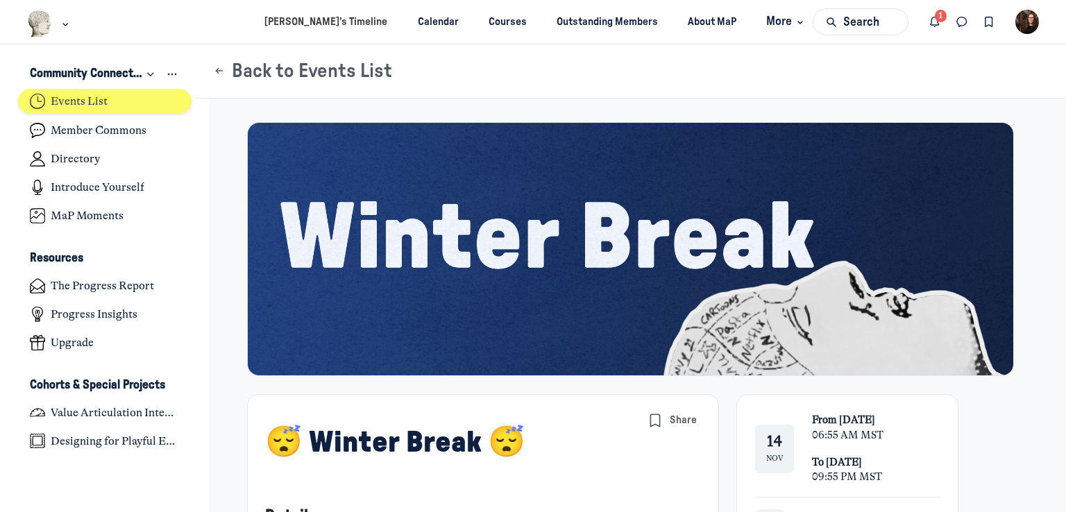
click at [85, 103] on h4 "Events List" at bounding box center [79, 101] width 57 height 14
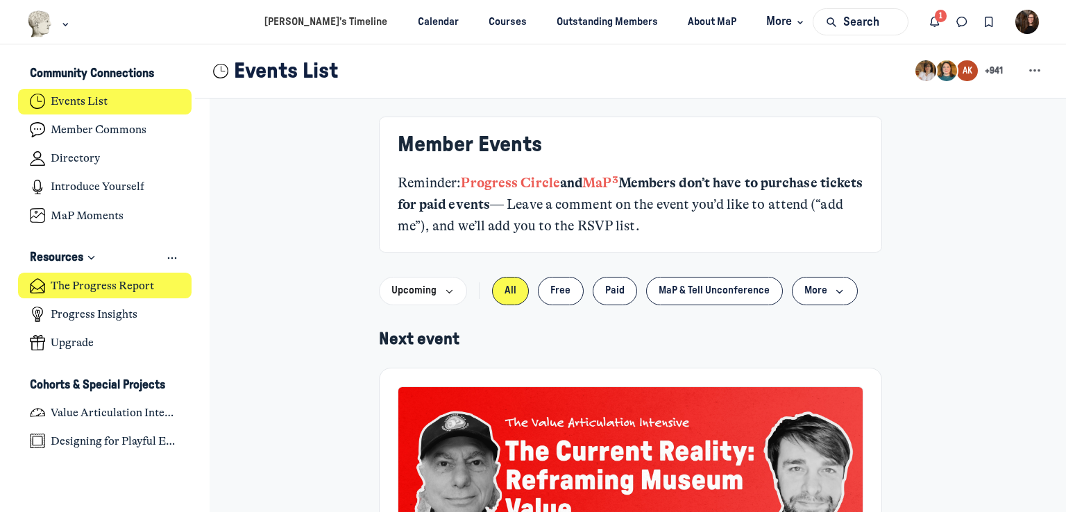
click at [103, 289] on h4 "The Progress Report" at bounding box center [102, 286] width 103 height 14
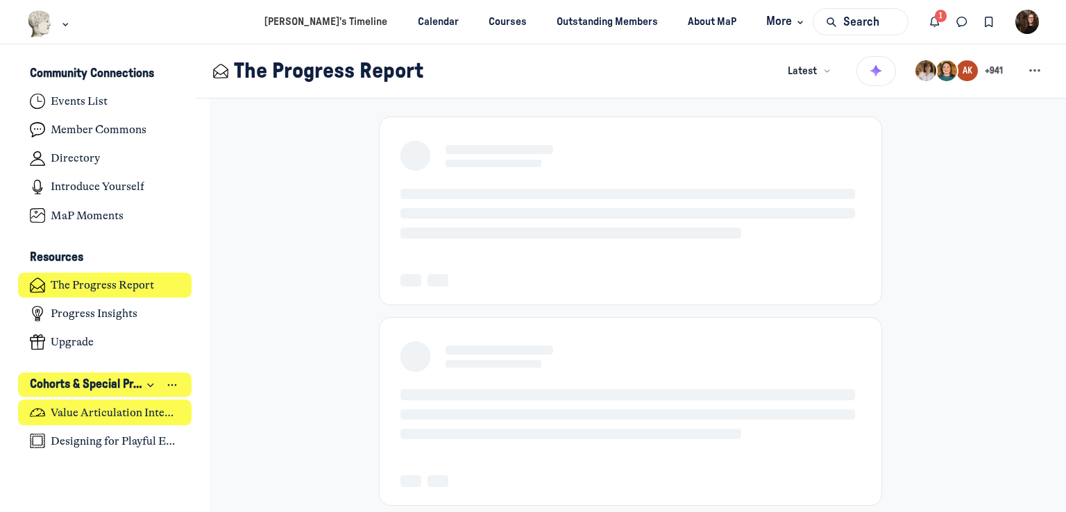
click at [117, 412] on h4 "Value Articulation Intensive (Cultural Leadership Lab)" at bounding box center [115, 413] width 129 height 14
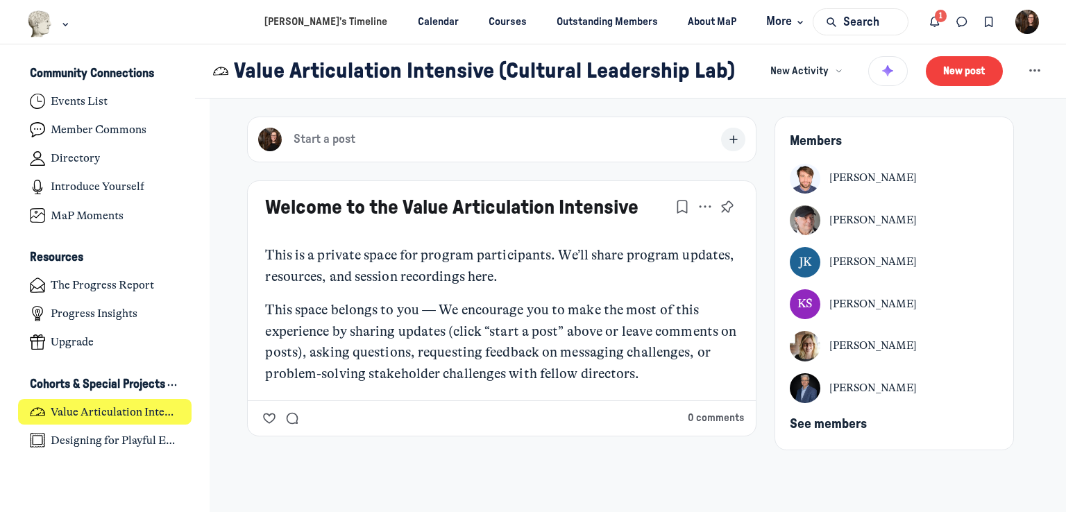
scroll to position [71, 0]
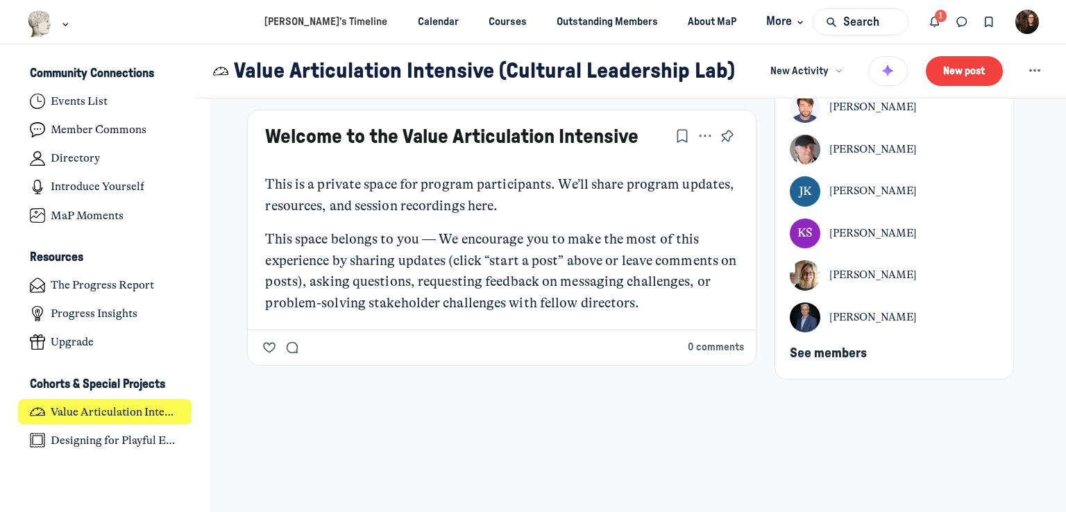
click at [830, 356] on span "See members" at bounding box center [828, 353] width 77 height 13
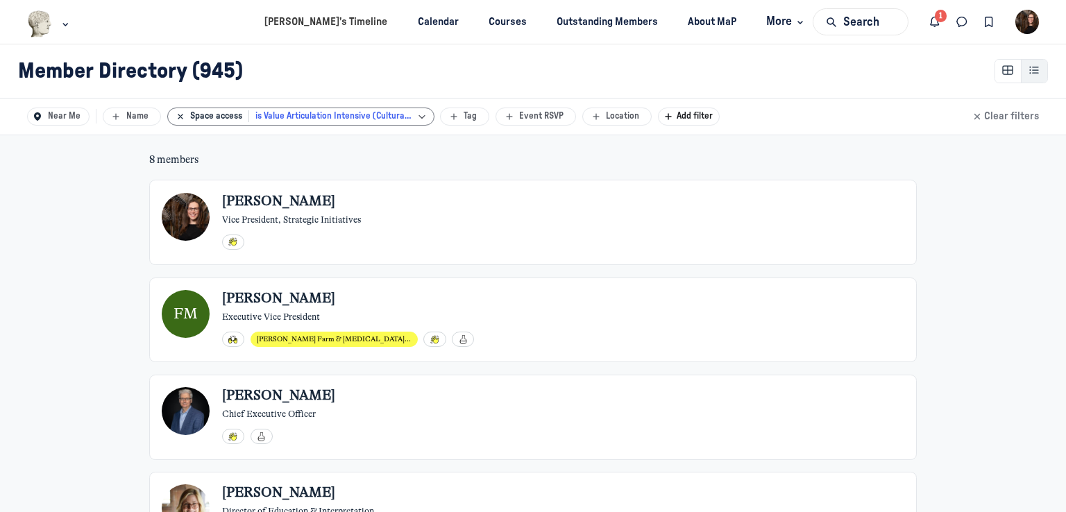
click at [298, 117] on div "is Value Articulation Intensive (Cultural Leadership Lab)" at bounding box center [333, 116] width 156 height 12
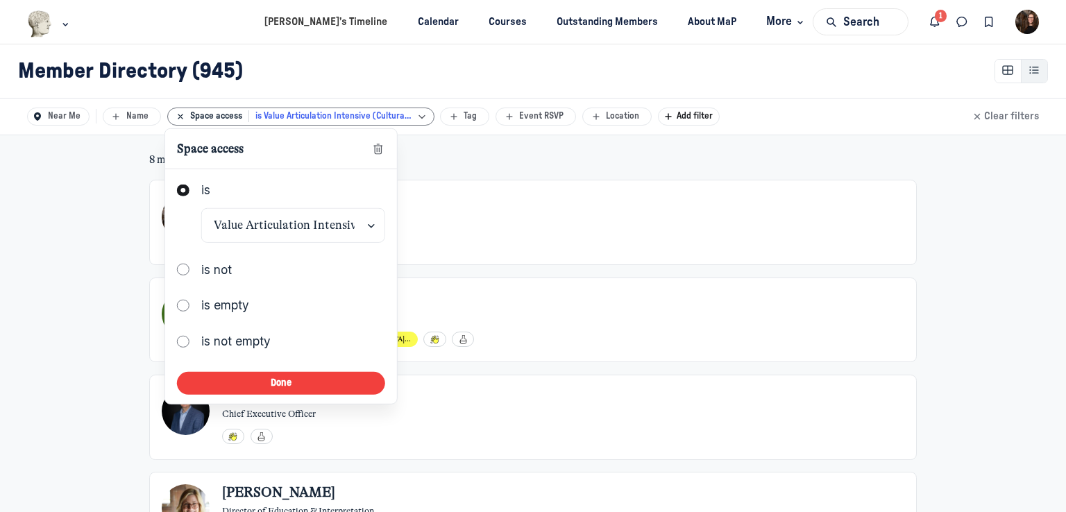
click at [298, 117] on div "is Value Articulation Intensive (Cultural Leadership Lab)" at bounding box center [333, 116] width 156 height 12
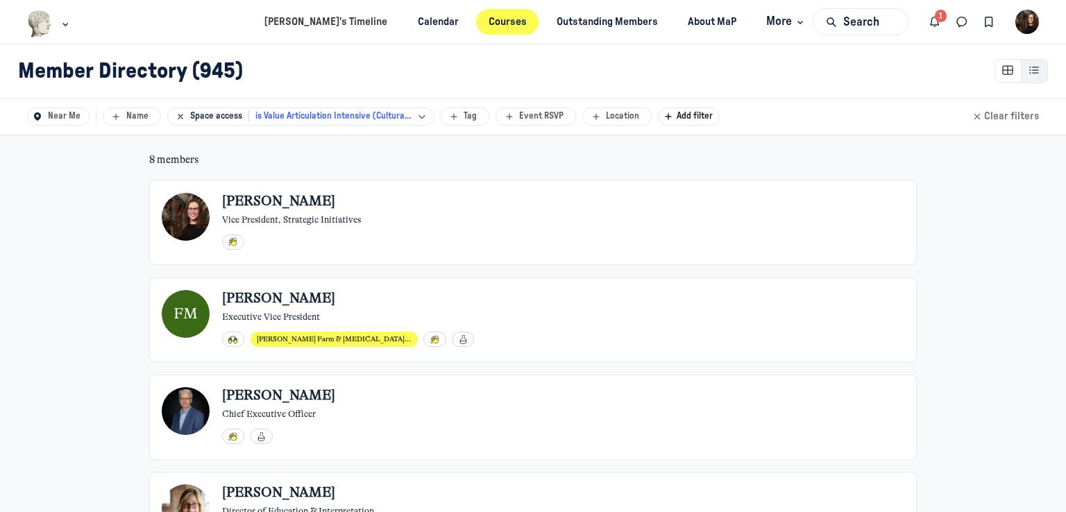
click at [494, 23] on link "Courses" at bounding box center [507, 22] width 62 height 26
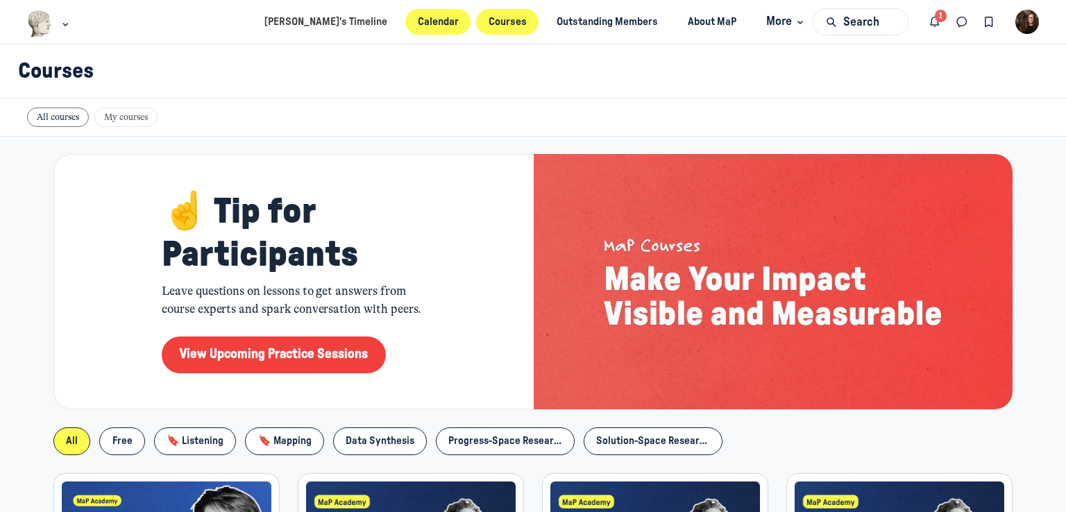
click at [437, 24] on link "Calendar" at bounding box center [437, 22] width 65 height 26
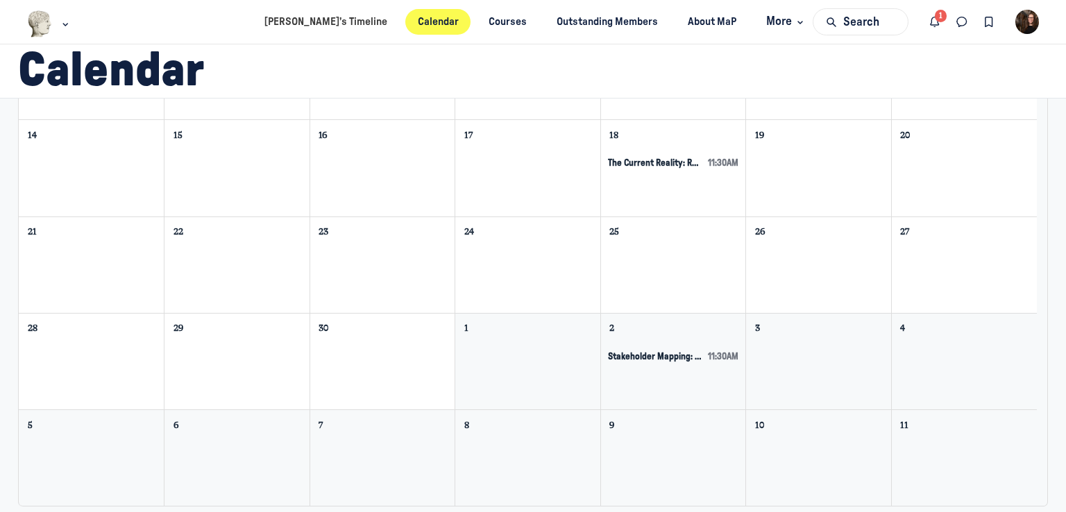
scroll to position [39, 0]
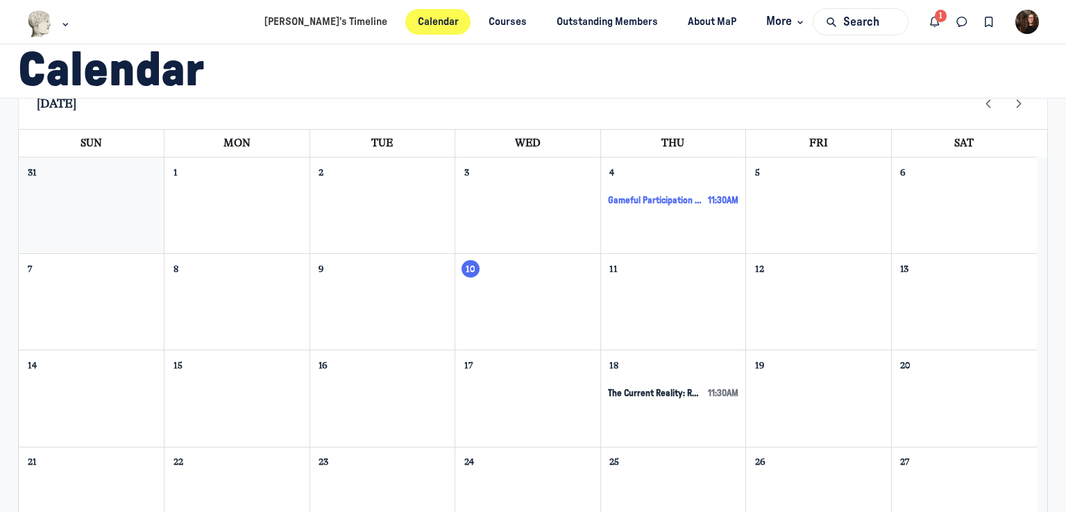
click at [653, 200] on span "Gameful Participation + Putting Together the Pieces of Playful Engagement [Desi…" at bounding box center [655, 201] width 94 height 12
click at [673, 392] on span "The Current Reality: Reframing Museum Value [VAI Session 1]" at bounding box center [655, 394] width 94 height 12
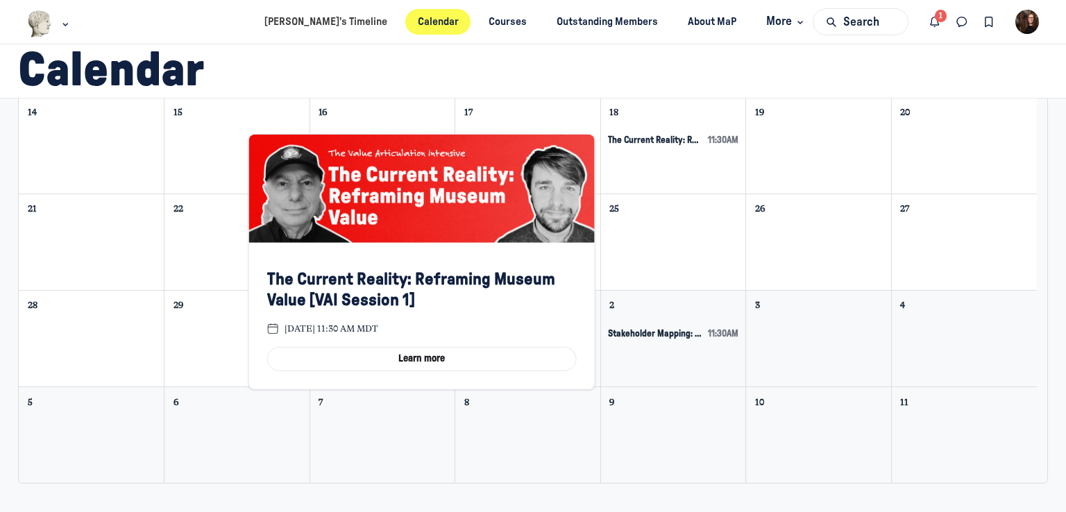
scroll to position [317, 0]
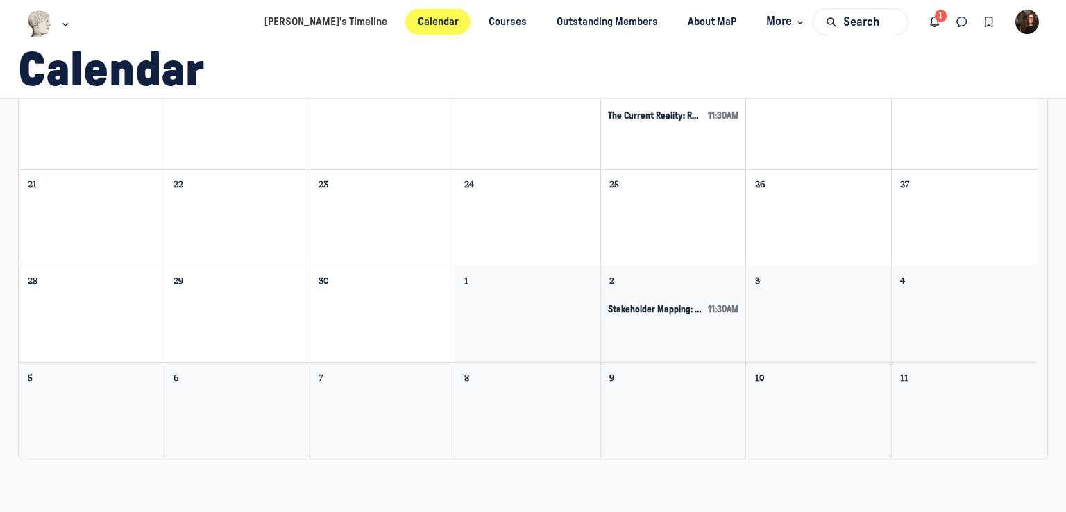
click at [672, 309] on span "Stakeholder Mapping: Prioritizing Diverse Motivations [VAI Session 2]" at bounding box center [655, 310] width 94 height 12
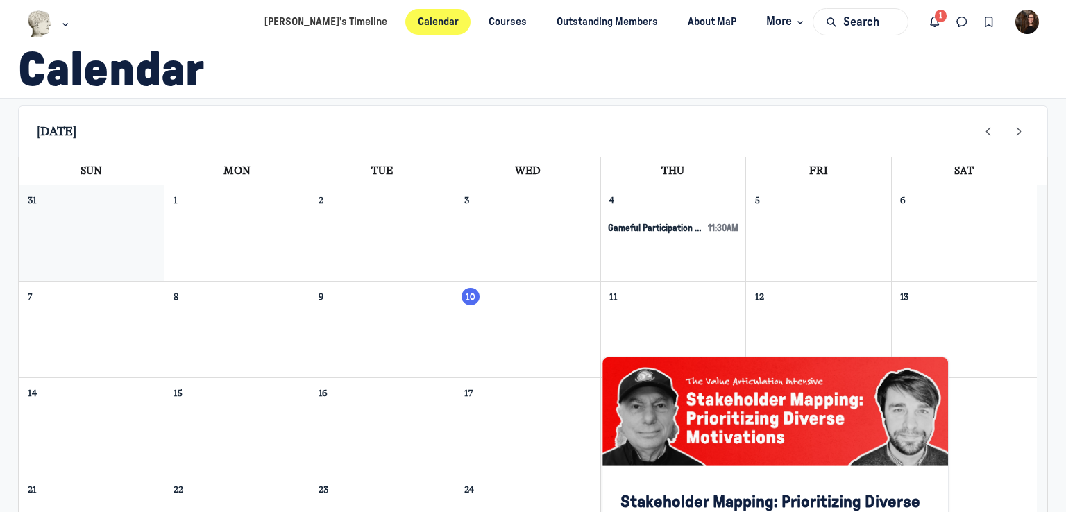
scroll to position [0, 0]
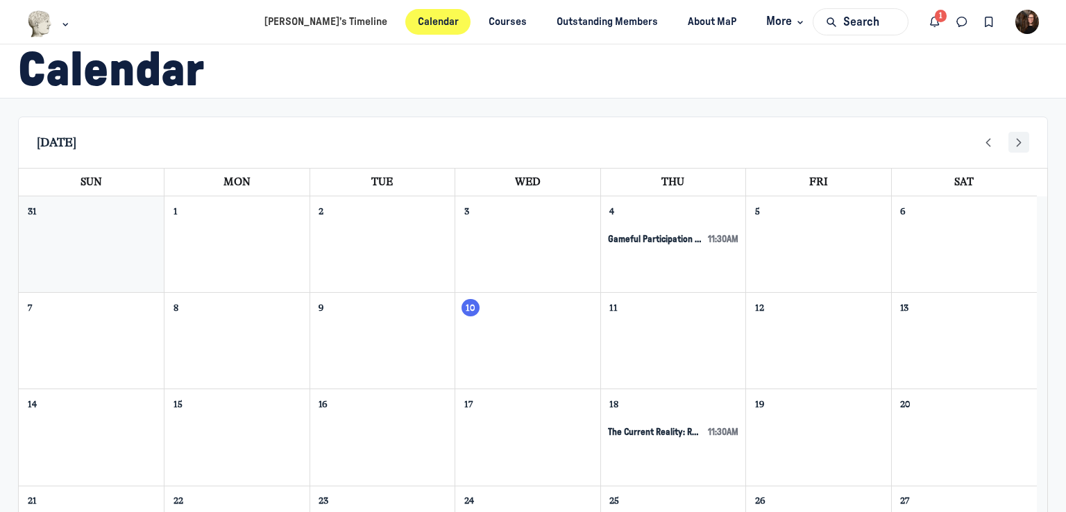
click at [1011, 140] on icon "Next" at bounding box center [1018, 142] width 15 height 15
click at [1018, 142] on use "Next" at bounding box center [1019, 143] width 3 height 8
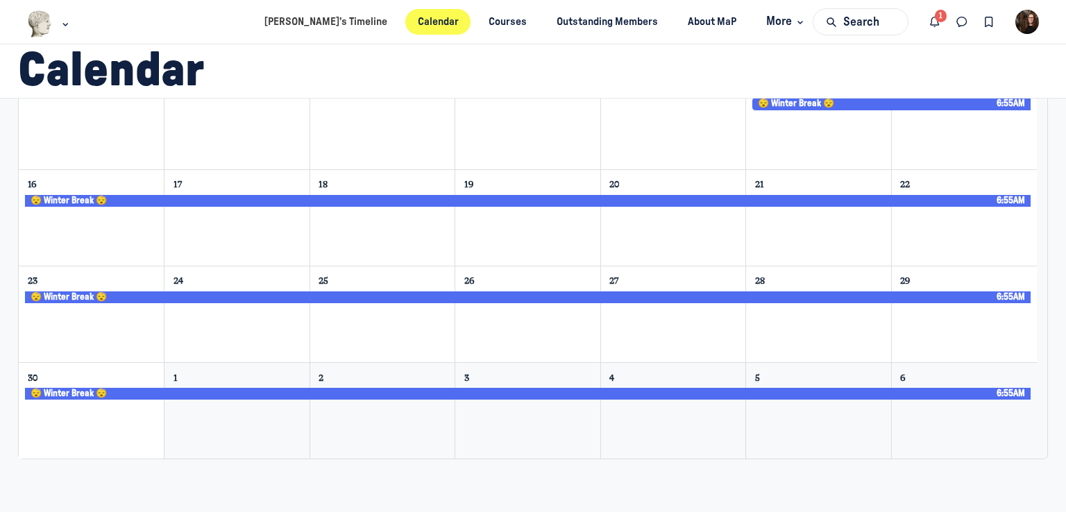
scroll to position [39, 0]
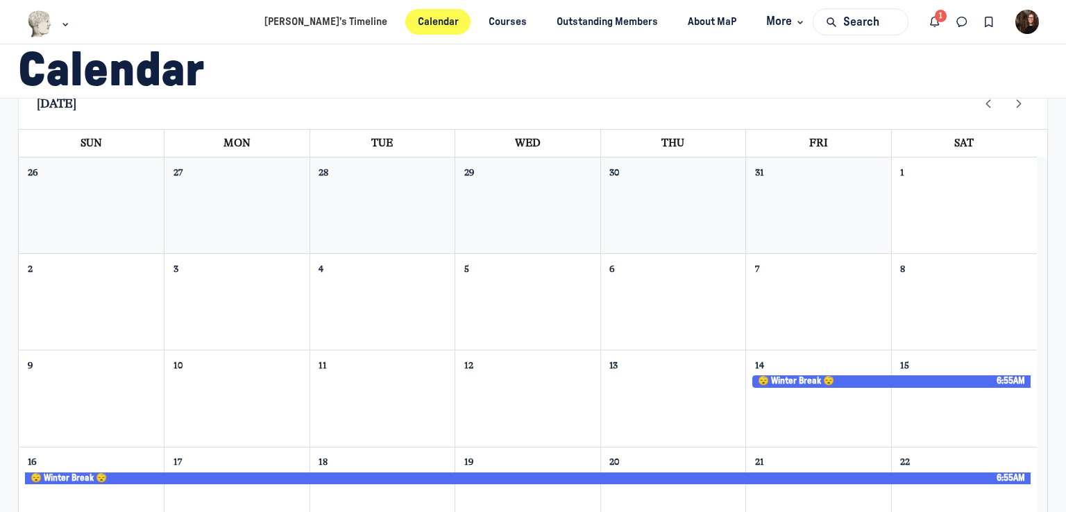
click at [1009, 99] on h1 "Calendar" at bounding box center [527, 71] width 1018 height 58
click at [1007, 102] on div "Calendar" at bounding box center [527, 71] width 1018 height 81
click at [1011, 103] on div "Calendar" at bounding box center [527, 71] width 1018 height 81
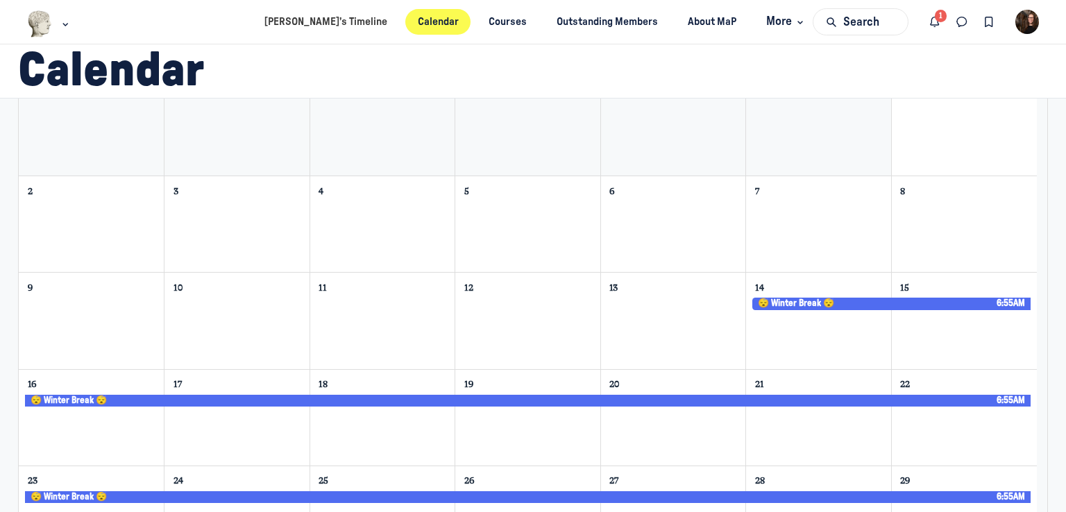
scroll to position [0, 0]
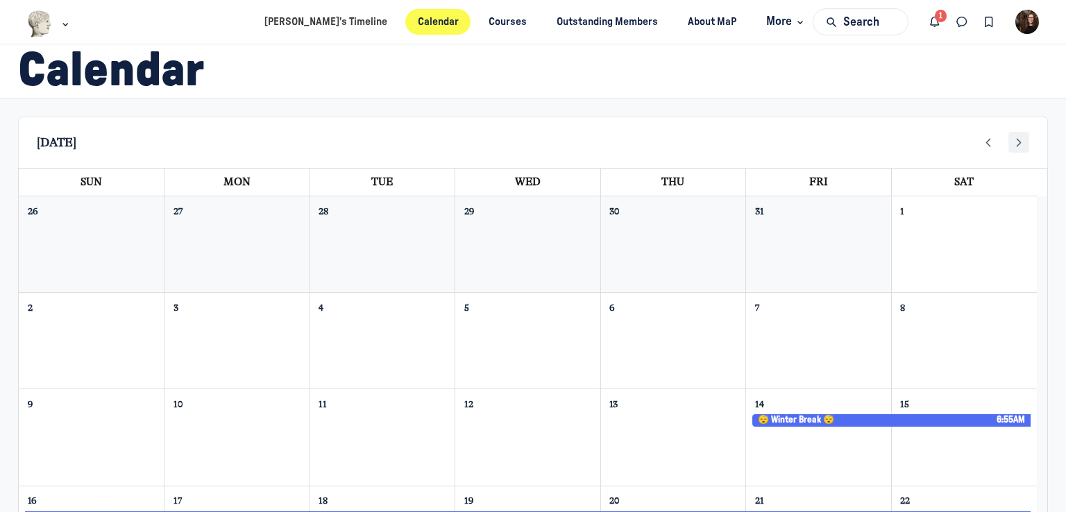
click at [1011, 144] on icon "Next" at bounding box center [1018, 142] width 15 height 15
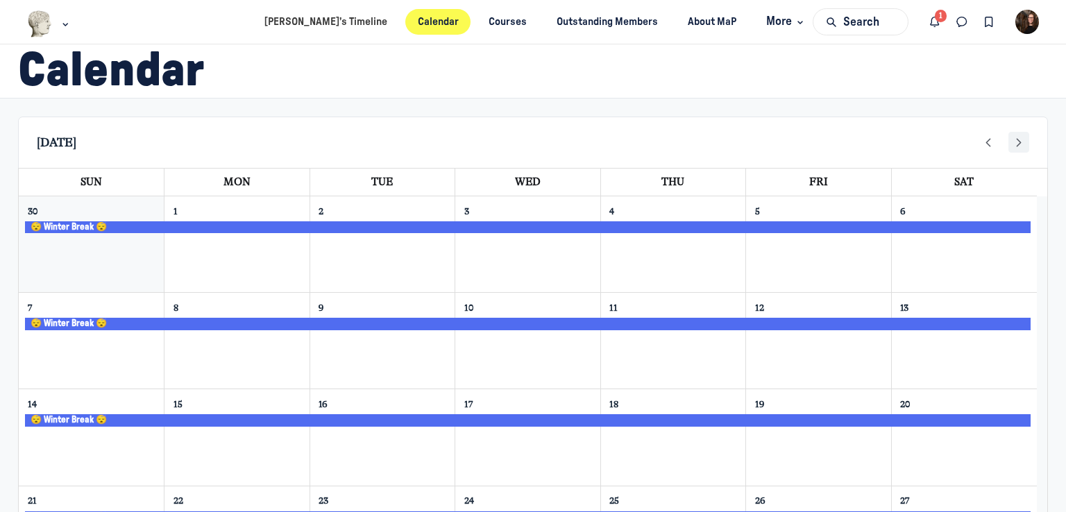
click at [1011, 140] on icon "Next" at bounding box center [1018, 142] width 15 height 15
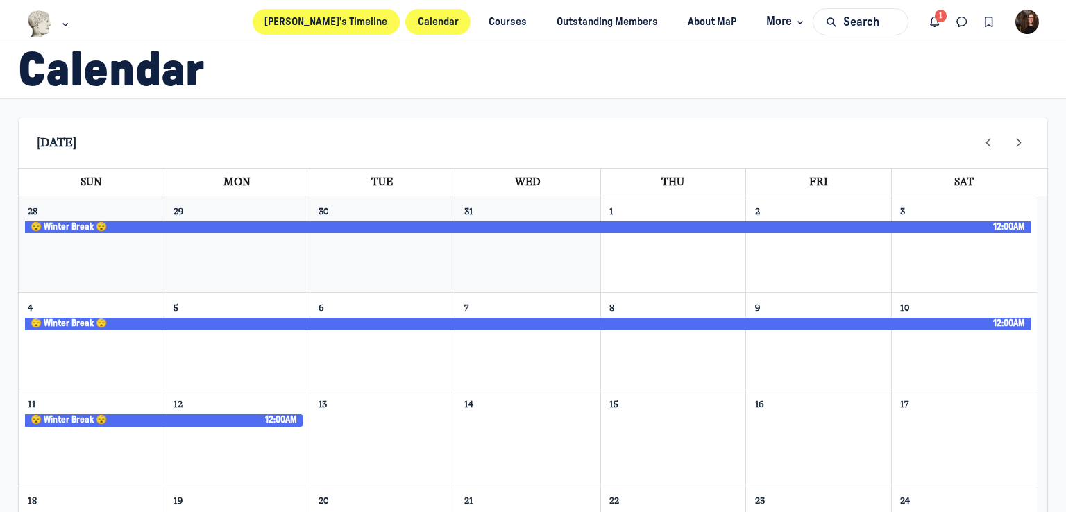
click at [308, 20] on link "[PERSON_NAME]’s Timeline" at bounding box center [326, 22] width 147 height 26
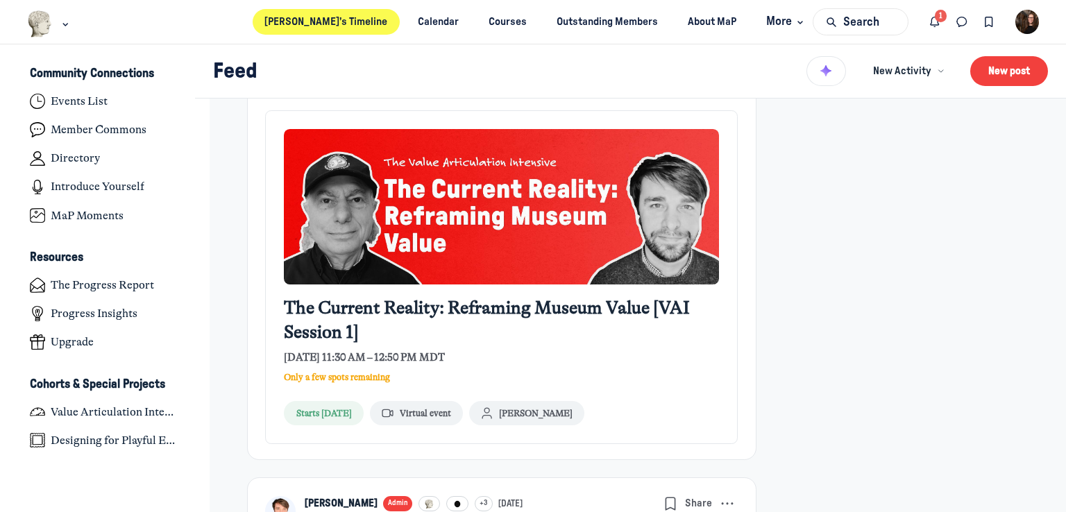
scroll to position [625, 0]
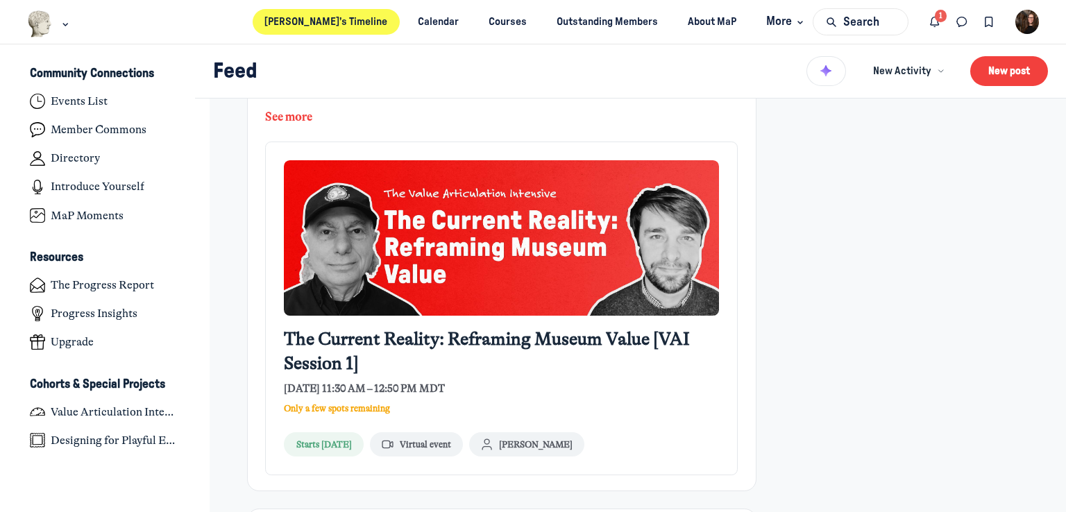
click at [590, 242] on img "Main Content" at bounding box center [501, 238] width 435 height 156
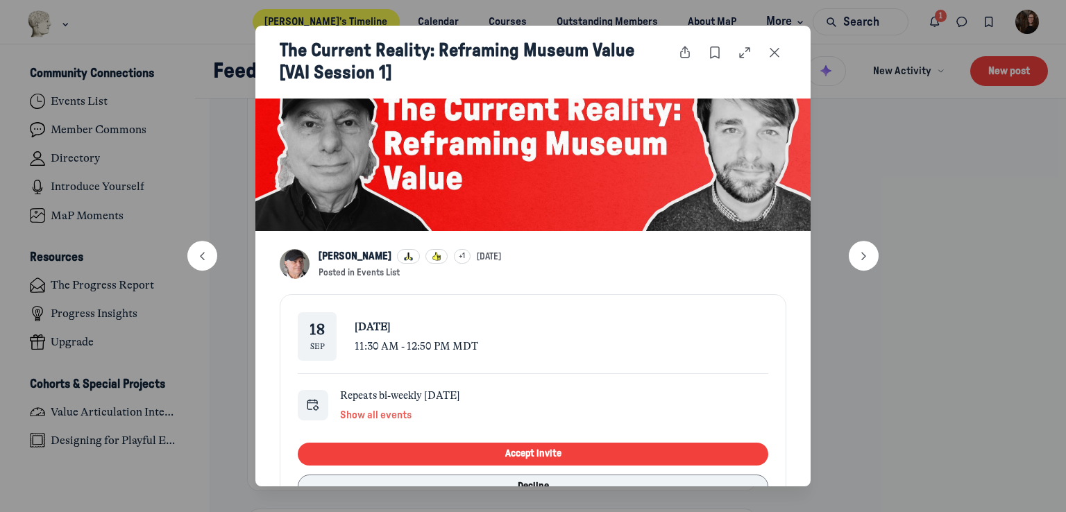
scroll to position [208, 0]
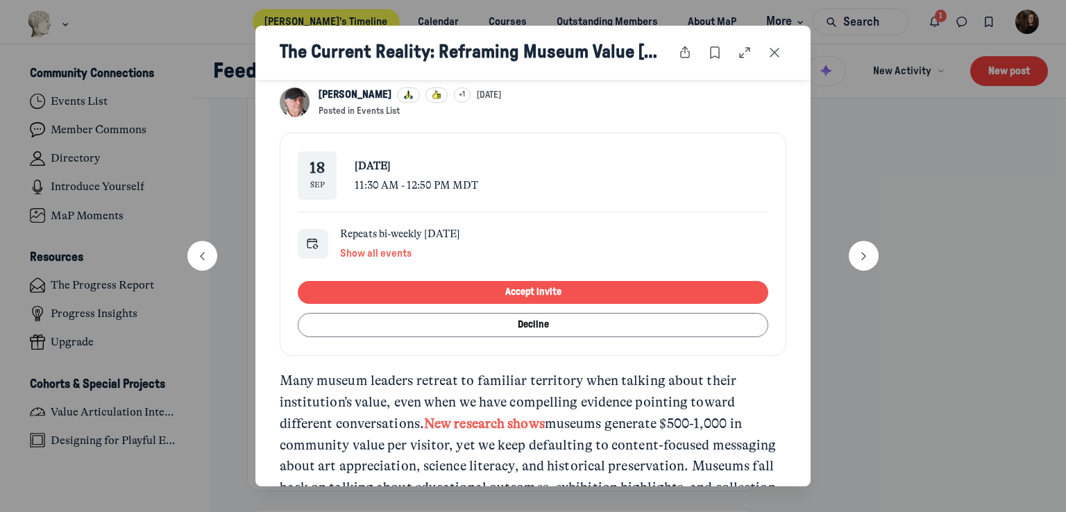
click at [529, 289] on button "Accept invite" at bounding box center [533, 292] width 470 height 23
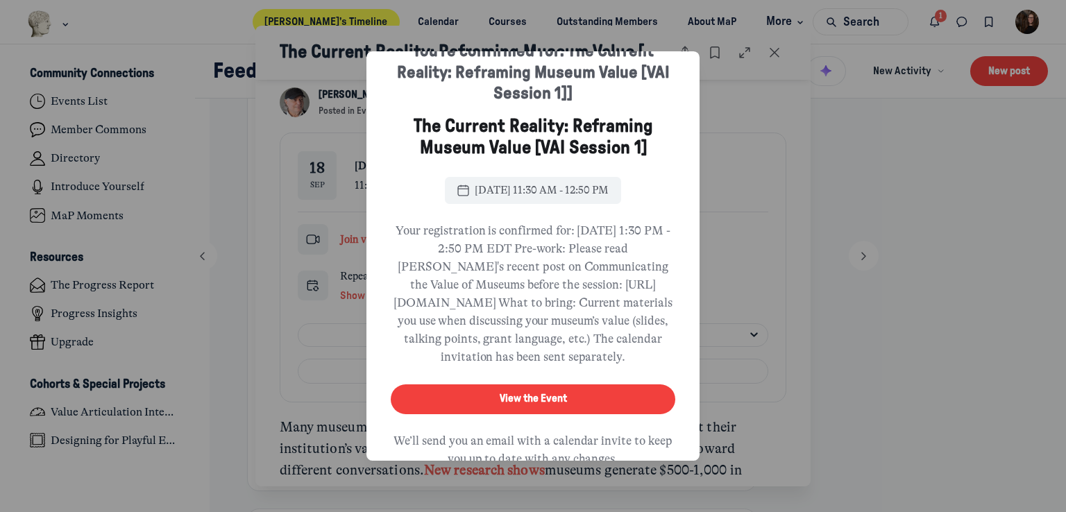
scroll to position [128, 0]
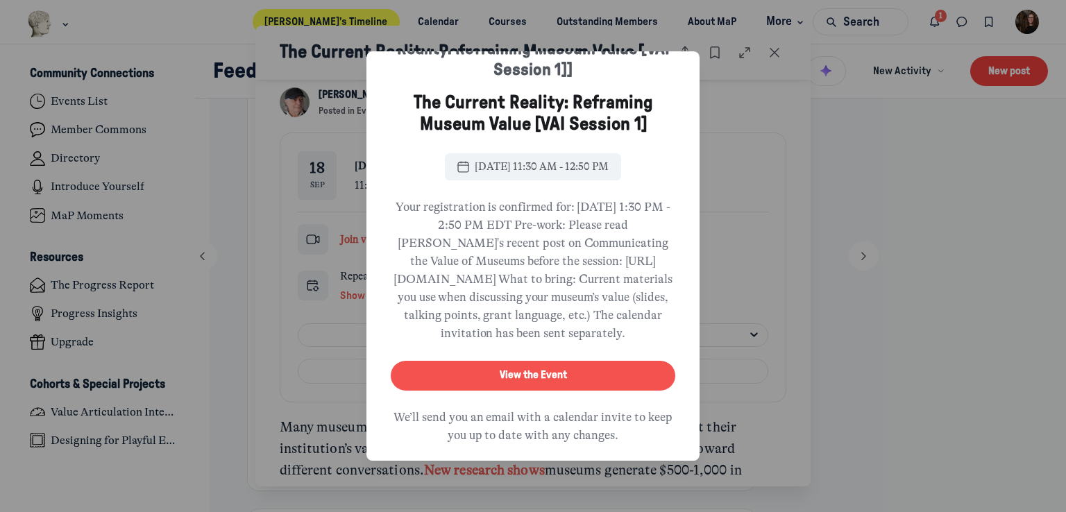
click at [546, 361] on button "View the Event" at bounding box center [533, 376] width 285 height 30
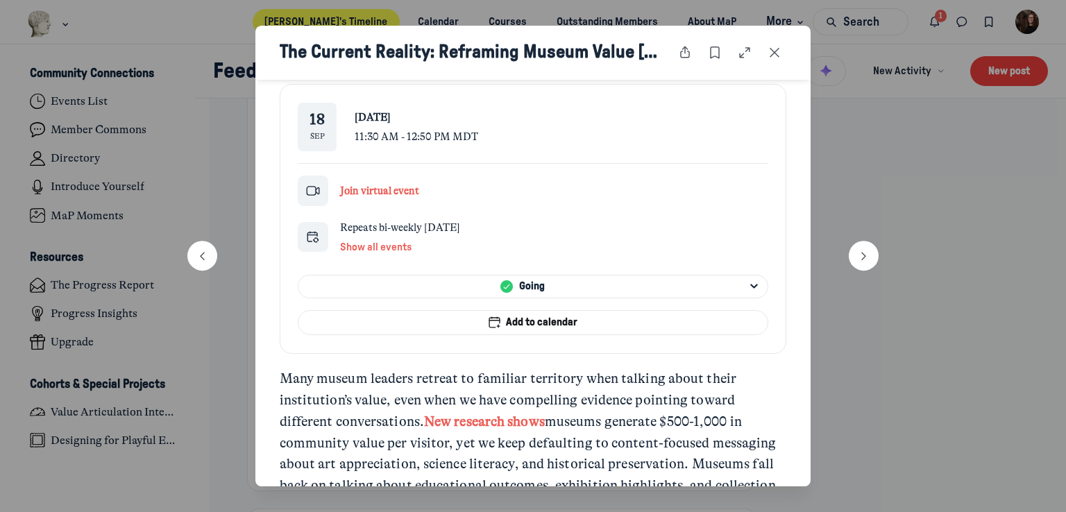
scroll to position [278, 0]
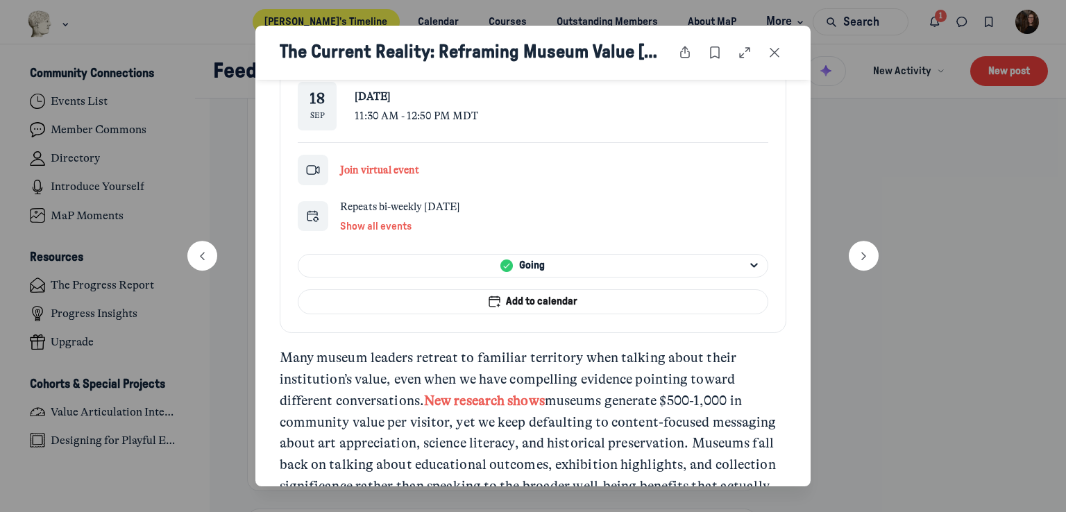
click at [394, 221] on span "Show all events" at bounding box center [376, 226] width 72 height 10
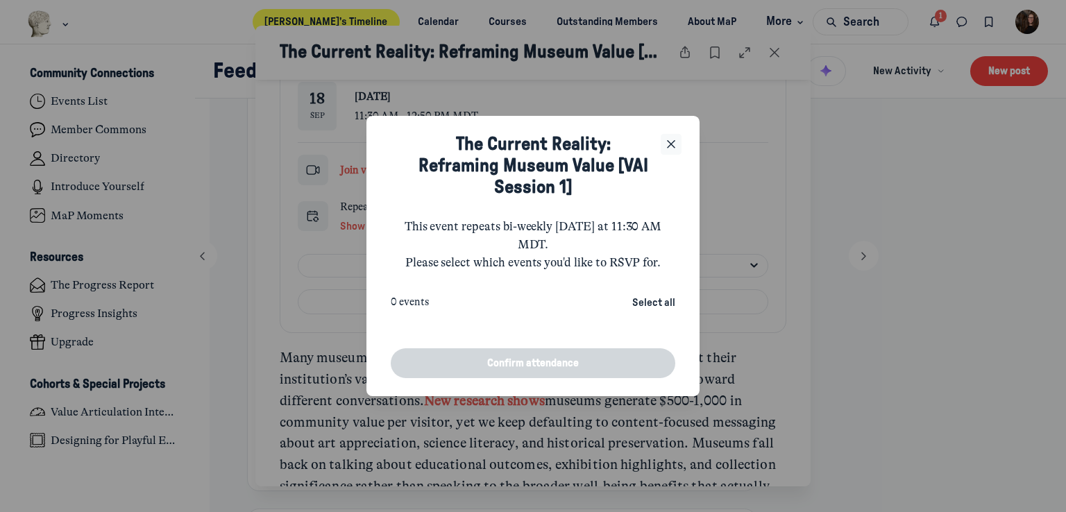
click at [669, 152] on icon "Close" at bounding box center [671, 144] width 14 height 15
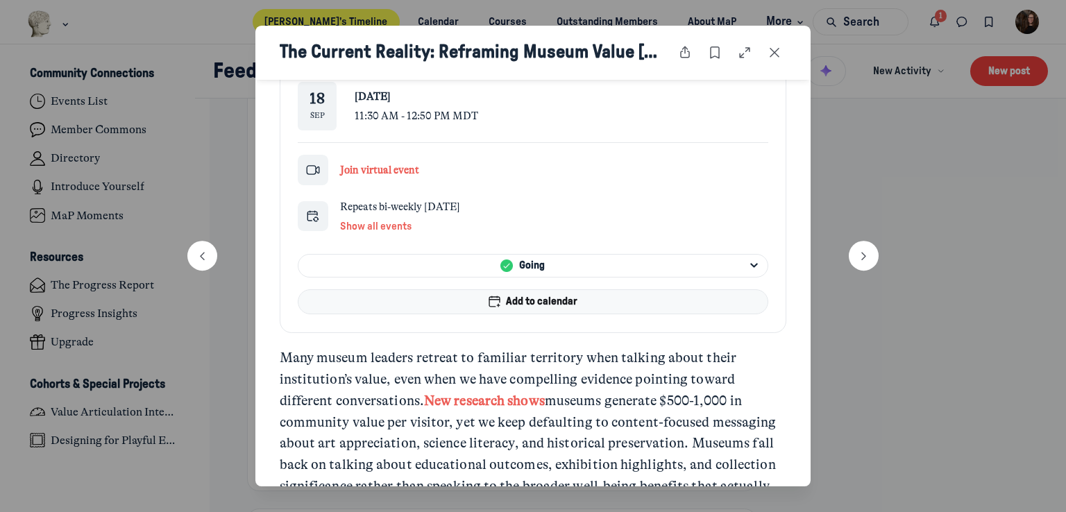
click at [561, 301] on span "Add to calendar" at bounding box center [542, 301] width 72 height 15
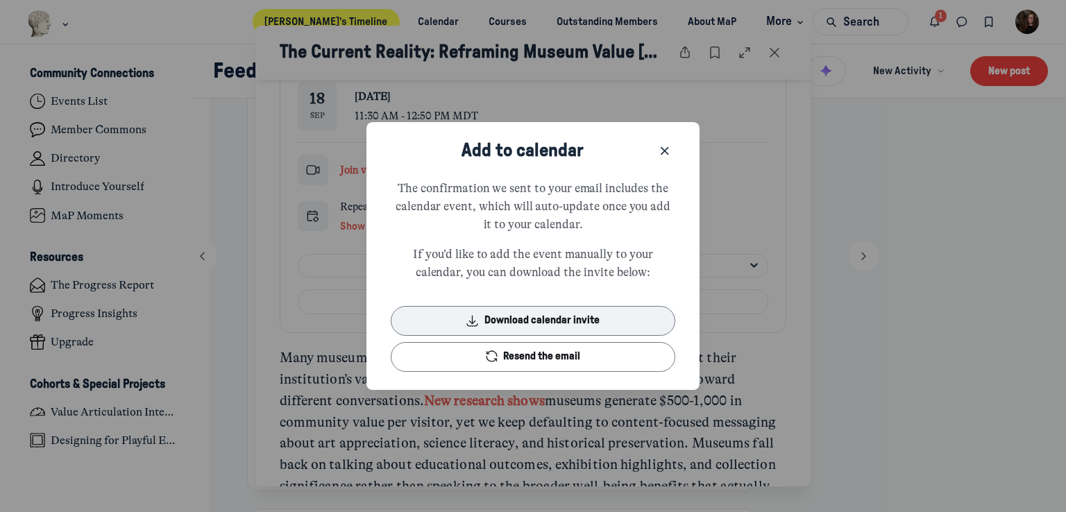
click at [572, 323] on button "Download calendar invite" at bounding box center [533, 321] width 285 height 30
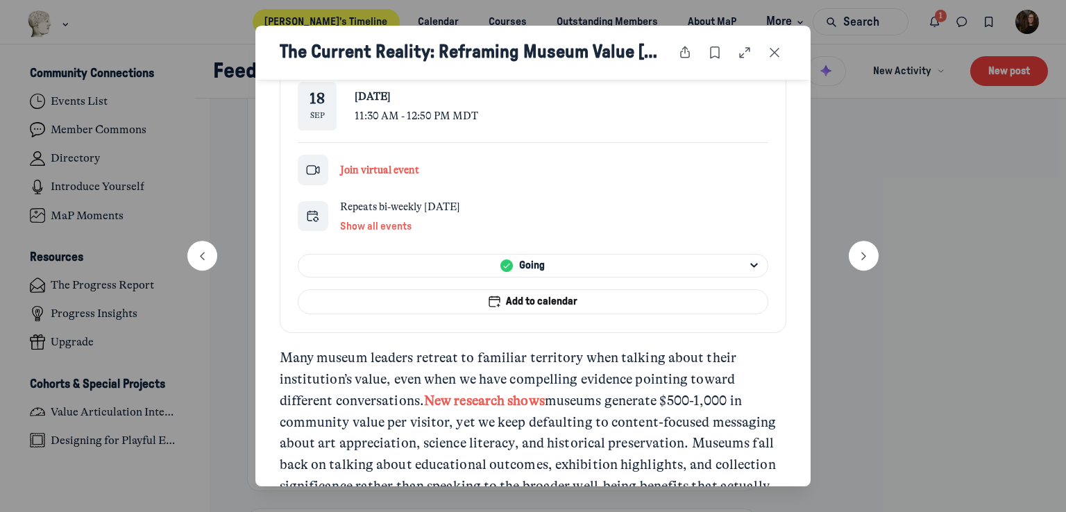
drag, startPoint x: 196, startPoint y: 482, endPoint x: 201, endPoint y: 493, distance: 11.5
click at [196, 482] on div at bounding box center [533, 256] width 1066 height 512
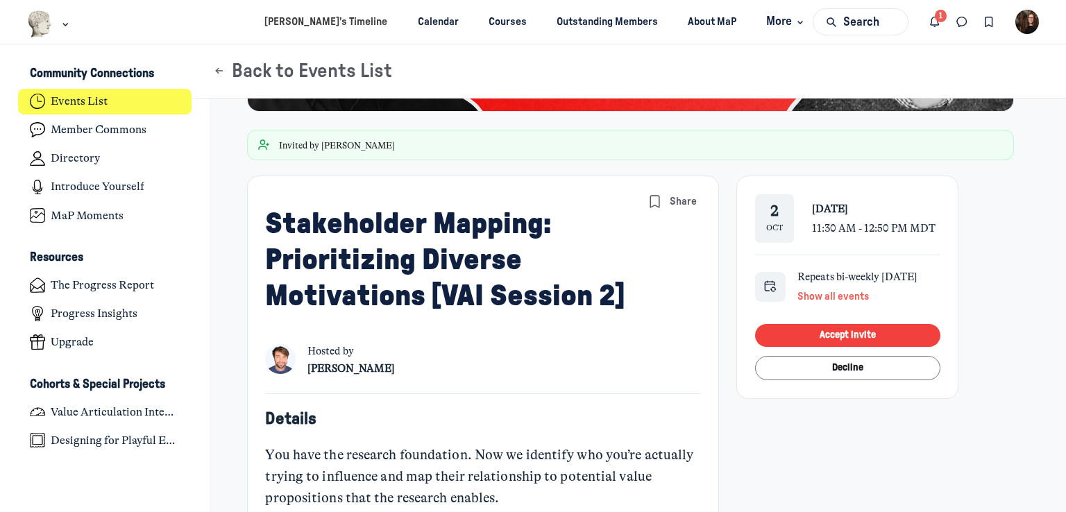
scroll to position [278, 0]
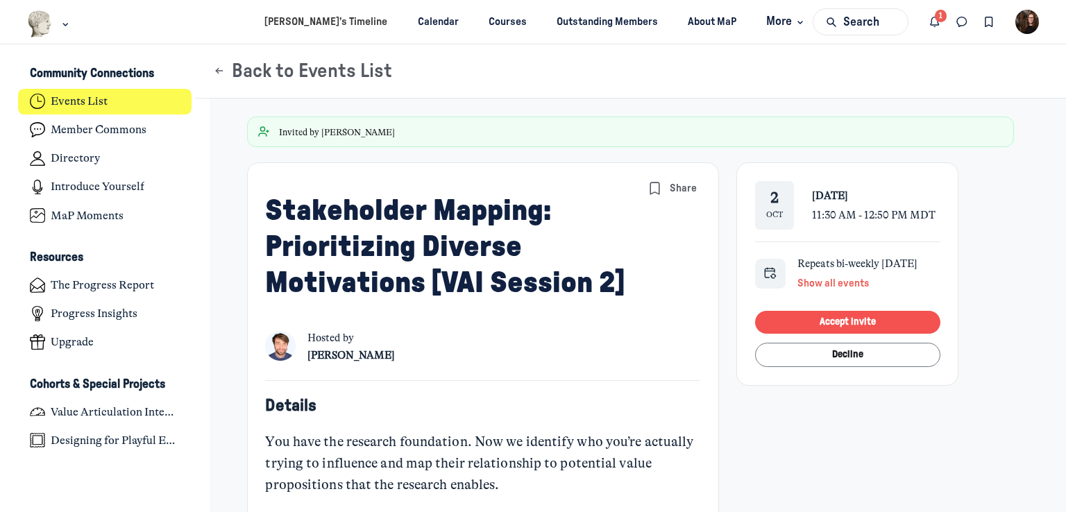
click at [835, 319] on button "Accept invite" at bounding box center [847, 322] width 185 height 23
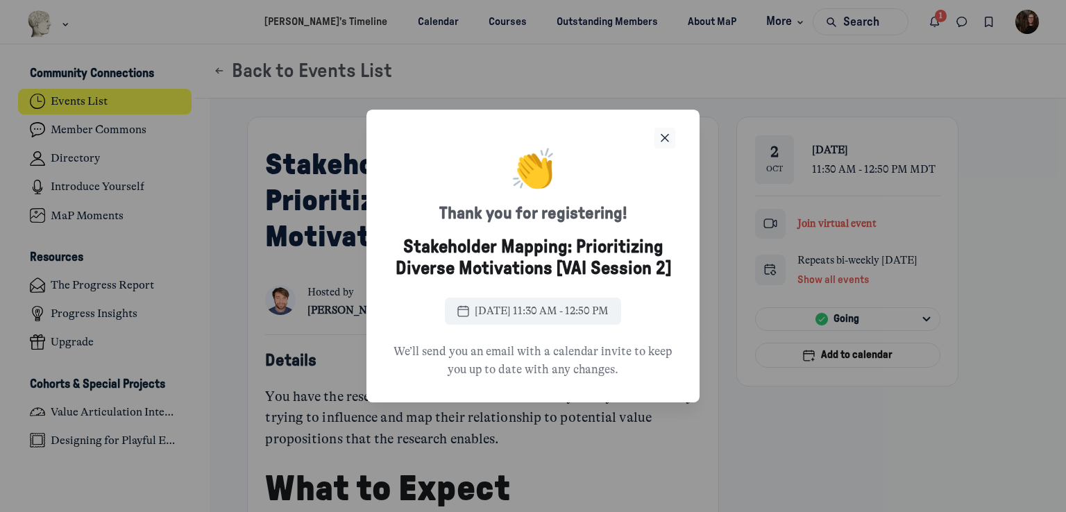
click at [667, 135] on use "Close" at bounding box center [665, 138] width 7 height 7
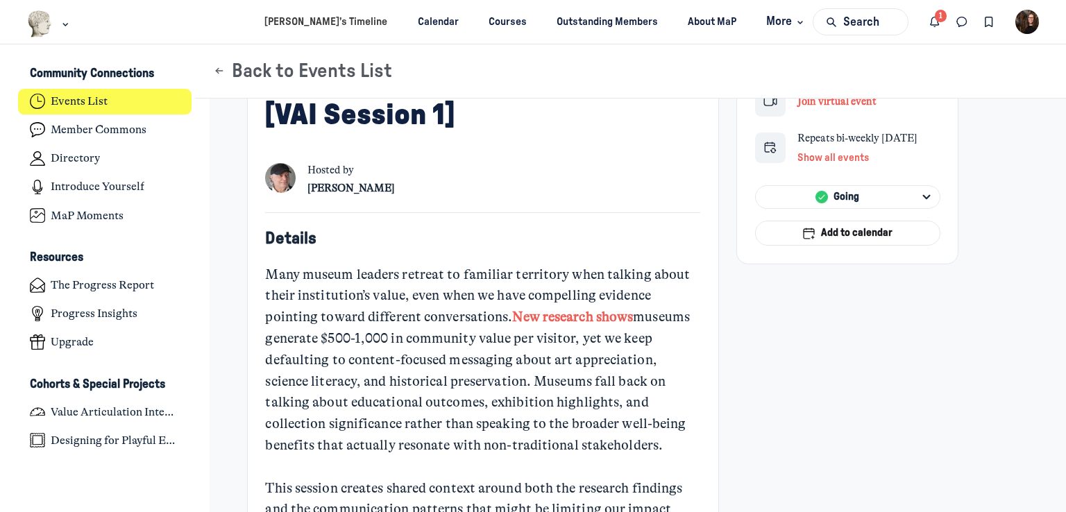
scroll to position [417, 0]
